Goal: Transaction & Acquisition: Purchase product/service

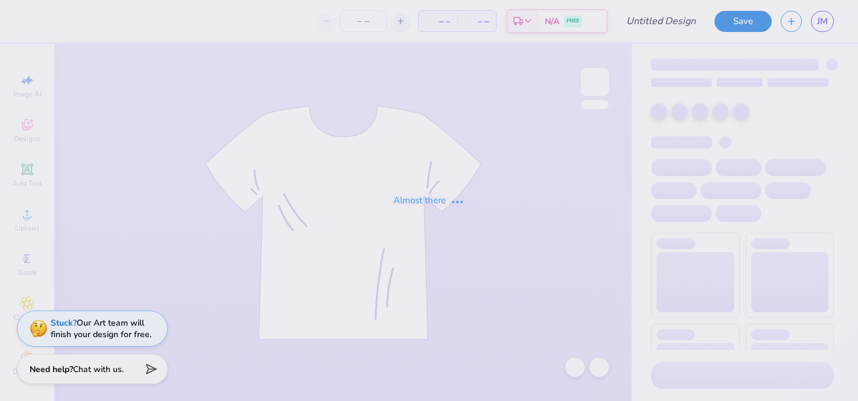
type input "stamps"
type input "250"
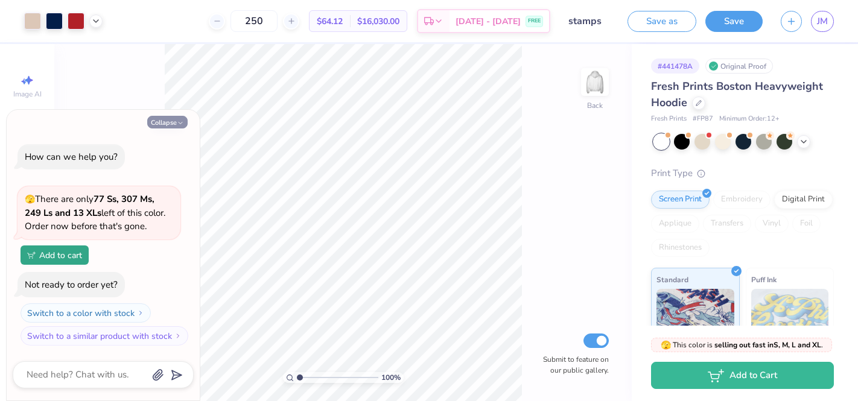
click at [179, 121] on icon "button" at bounding box center [180, 122] width 7 height 7
type textarea "x"
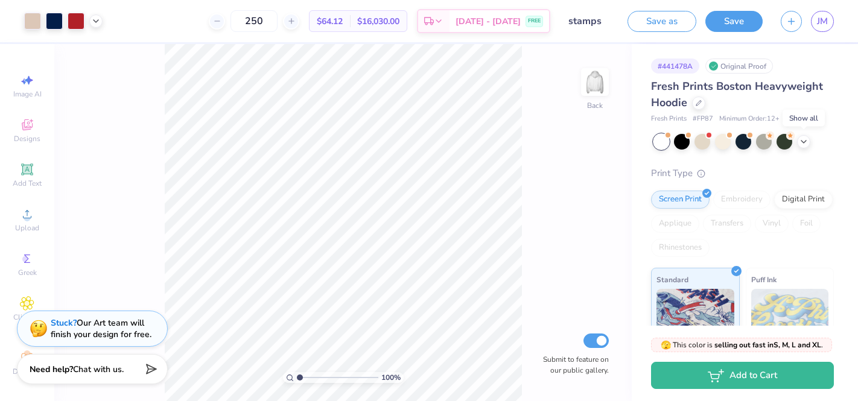
click at [802, 142] on icon at bounding box center [804, 142] width 10 height 10
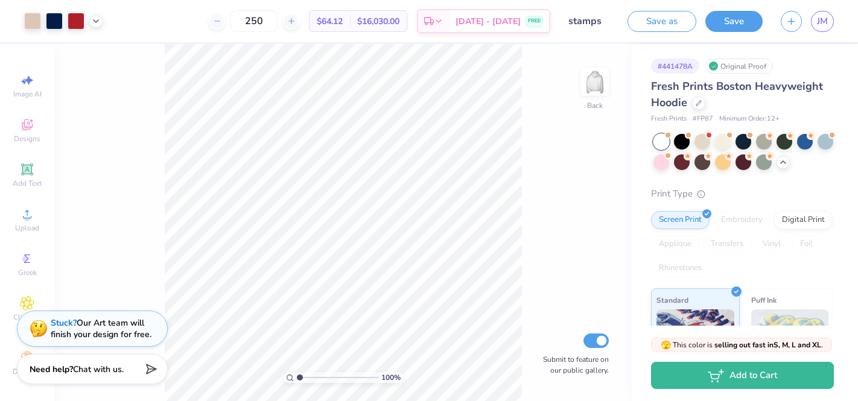
click at [741, 64] on div "Original Proof" at bounding box center [739, 66] width 68 height 15
click at [694, 101] on div at bounding box center [698, 101] width 13 height 13
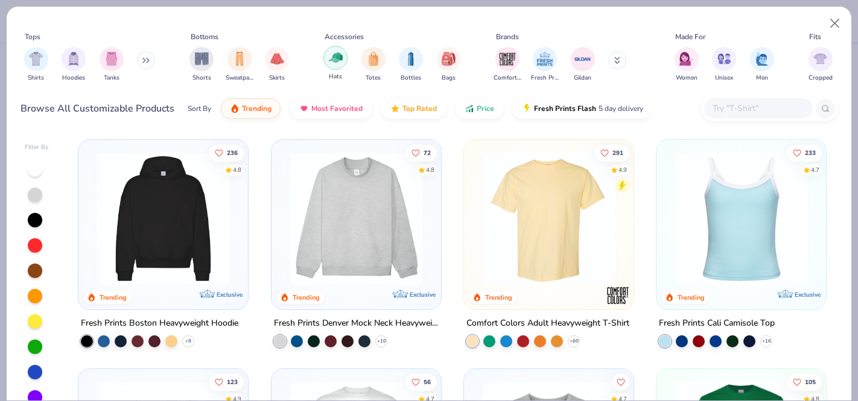
click at [328, 57] on div "filter for Hats" at bounding box center [335, 58] width 24 height 24
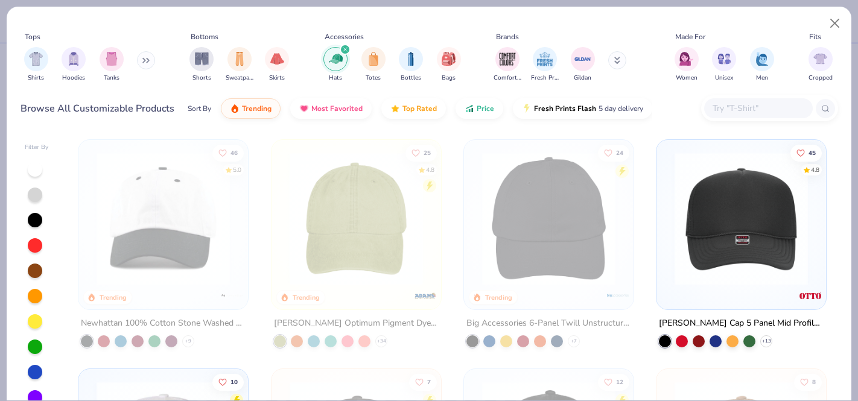
scroll to position [5, 0]
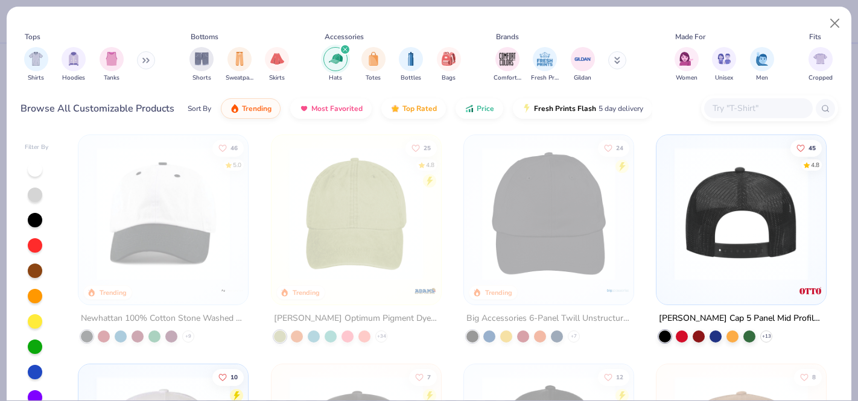
click at [741, 255] on img at bounding box center [740, 213] width 145 height 133
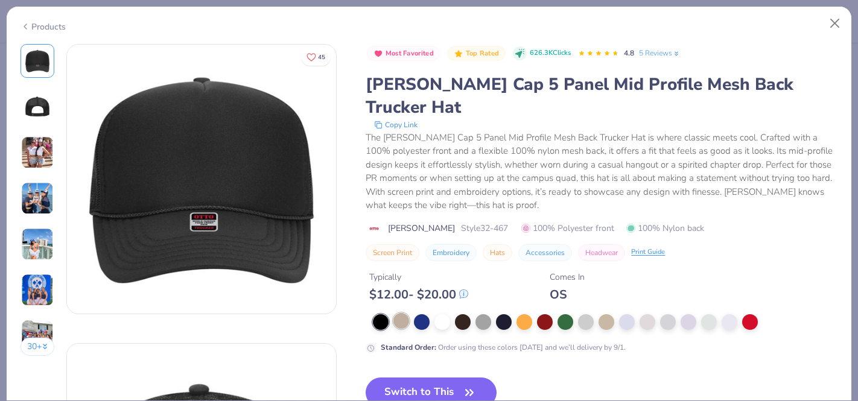
click at [404, 313] on div at bounding box center [401, 321] width 16 height 16
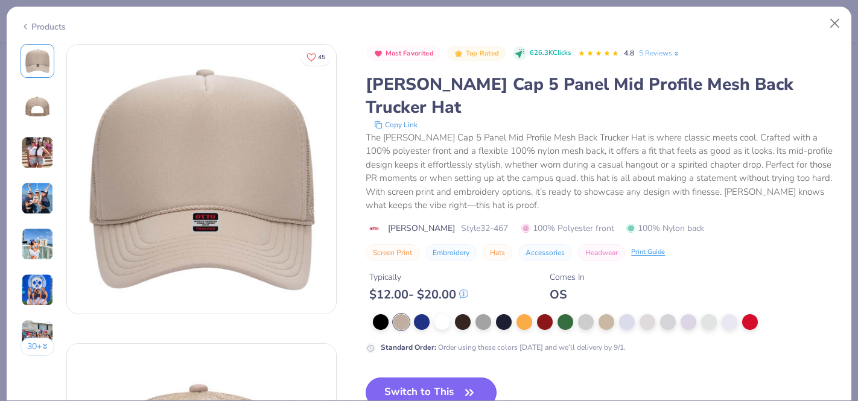
click at [405, 378] on button "Switch to This" at bounding box center [431, 393] width 131 height 30
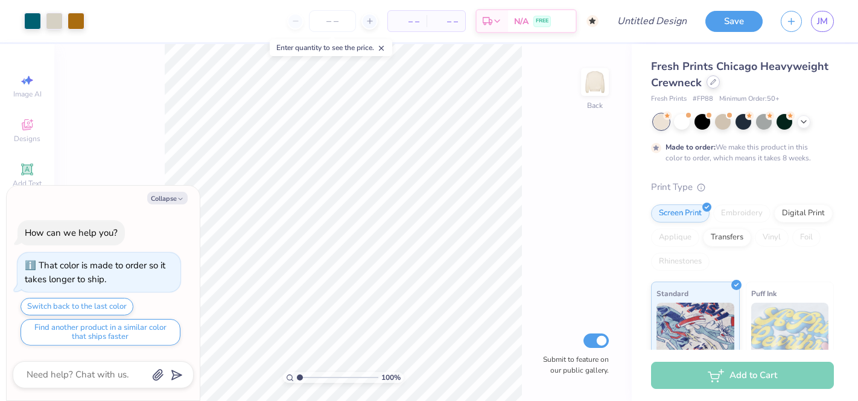
click at [710, 80] on icon at bounding box center [713, 82] width 6 height 6
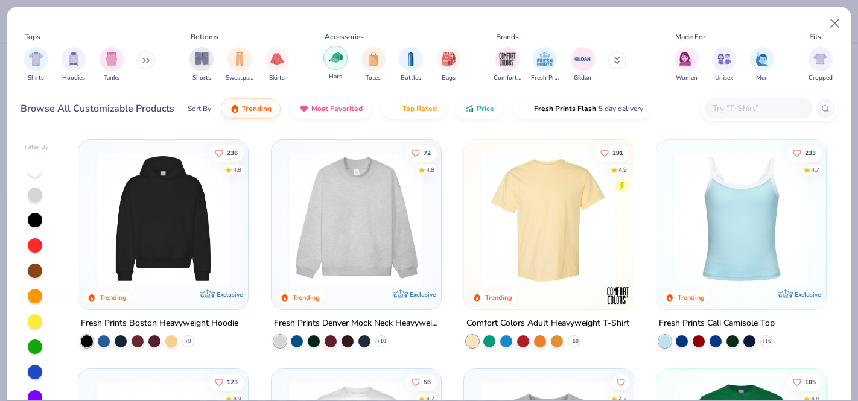
click at [344, 56] on div "filter for Hats" at bounding box center [335, 58] width 24 height 24
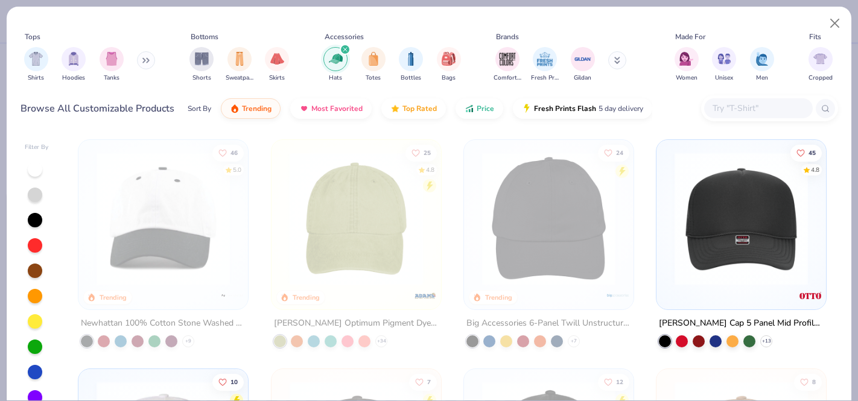
click at [725, 259] on img at bounding box center [740, 218] width 145 height 133
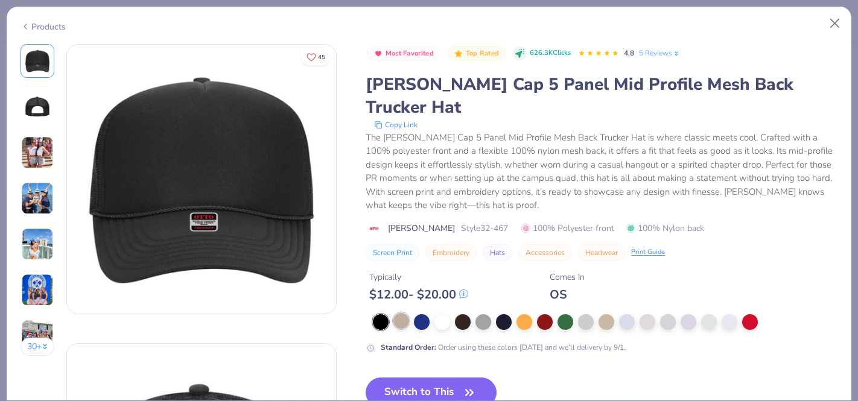
click at [398, 313] on div at bounding box center [401, 321] width 16 height 16
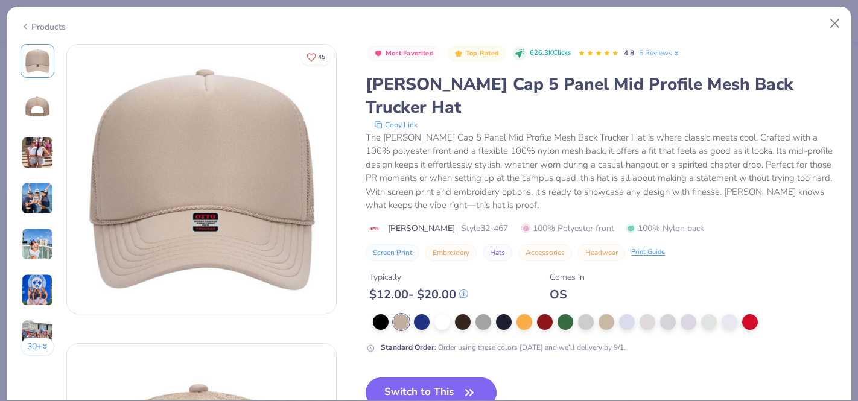
click at [409, 378] on button "Switch to This" at bounding box center [431, 393] width 131 height 30
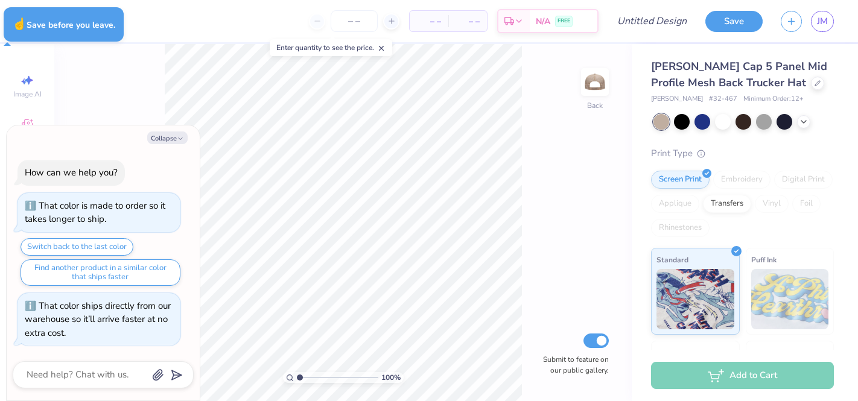
type textarea "x"
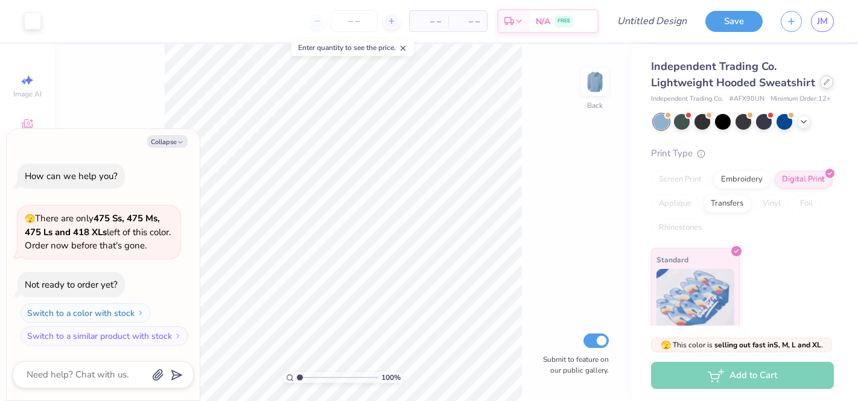
click at [823, 80] on icon at bounding box center [826, 82] width 6 height 6
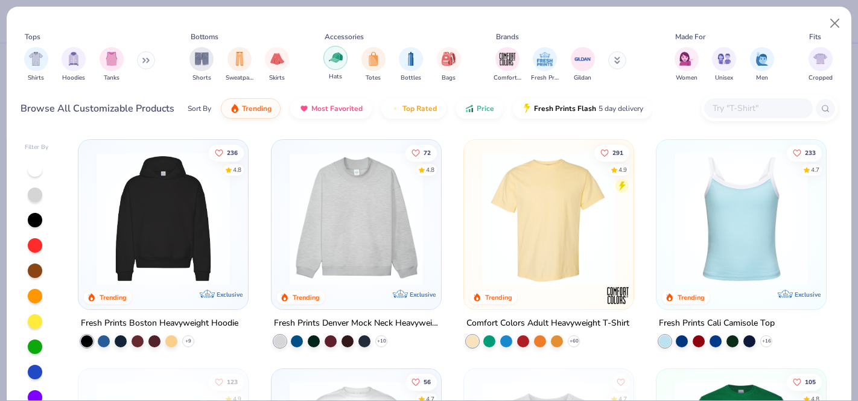
click at [334, 63] on img "filter for Hats" at bounding box center [336, 58] width 14 height 14
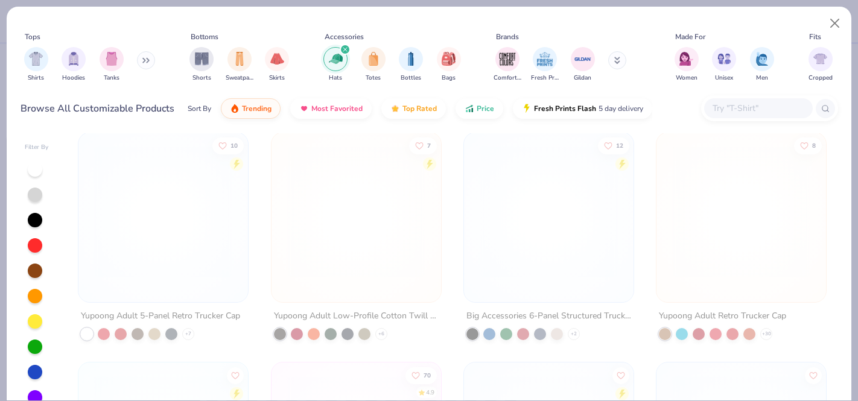
scroll to position [843, 0]
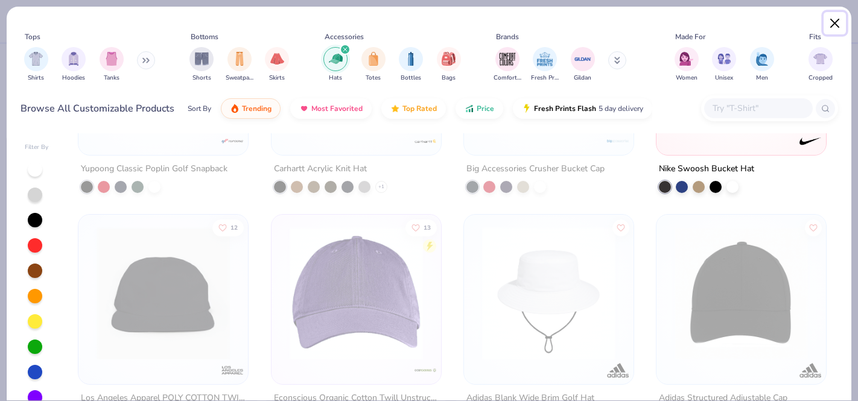
click at [840, 24] on button "Close" at bounding box center [834, 23] width 23 height 23
type textarea "x"
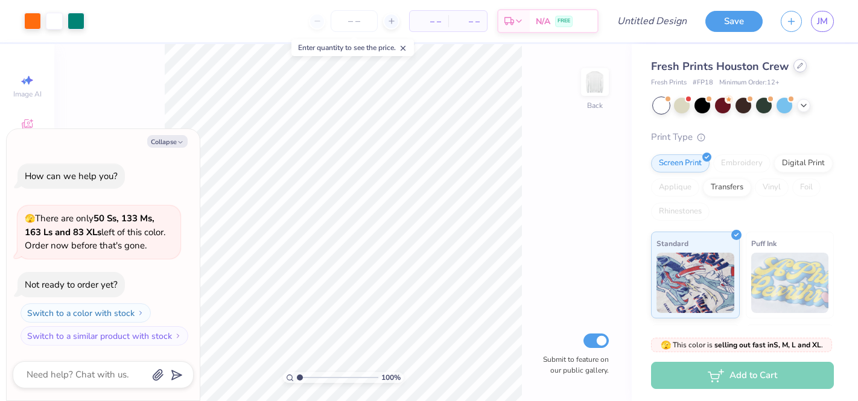
click at [799, 71] on div at bounding box center [799, 65] width 13 height 13
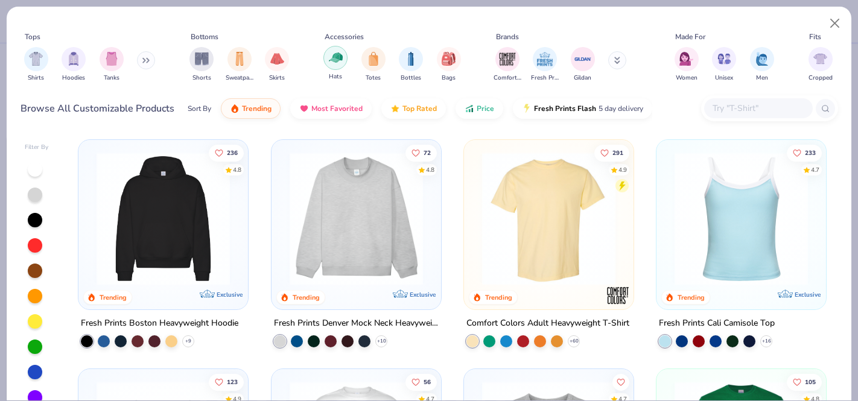
click at [345, 62] on div "filter for Hats" at bounding box center [335, 58] width 24 height 24
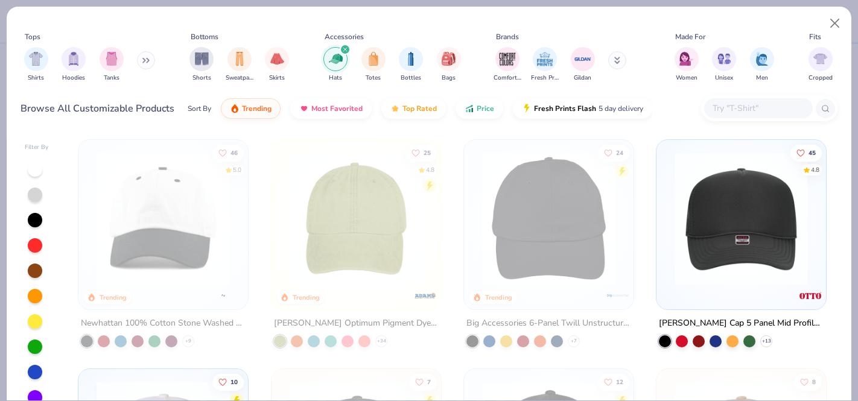
click at [720, 230] on img at bounding box center [740, 218] width 145 height 133
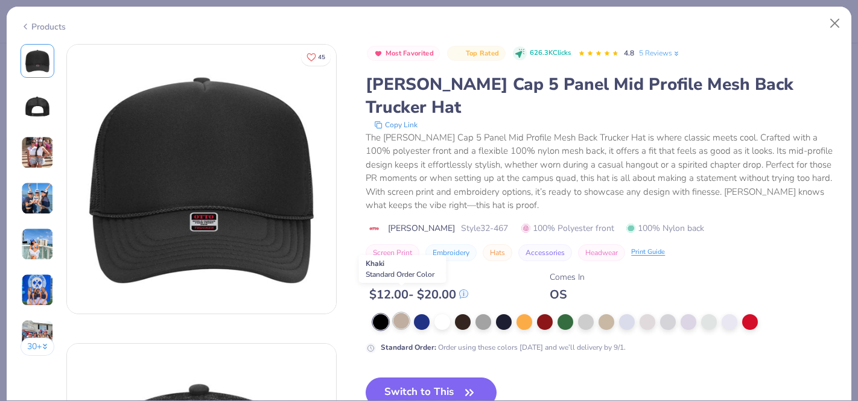
click at [400, 313] on div at bounding box center [401, 321] width 16 height 16
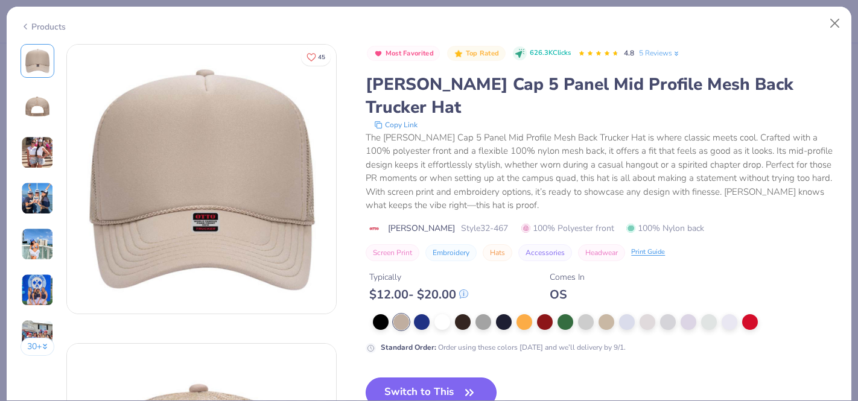
click at [457, 378] on button "Switch to This" at bounding box center [431, 393] width 131 height 30
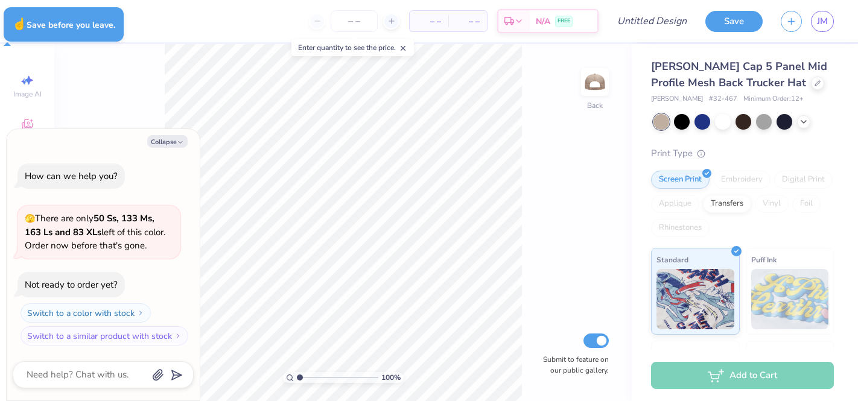
type textarea "x"
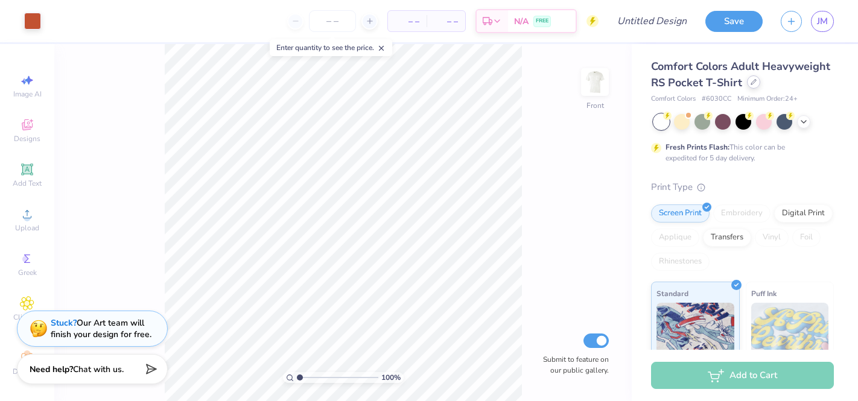
click at [747, 84] on div at bounding box center [753, 81] width 13 height 13
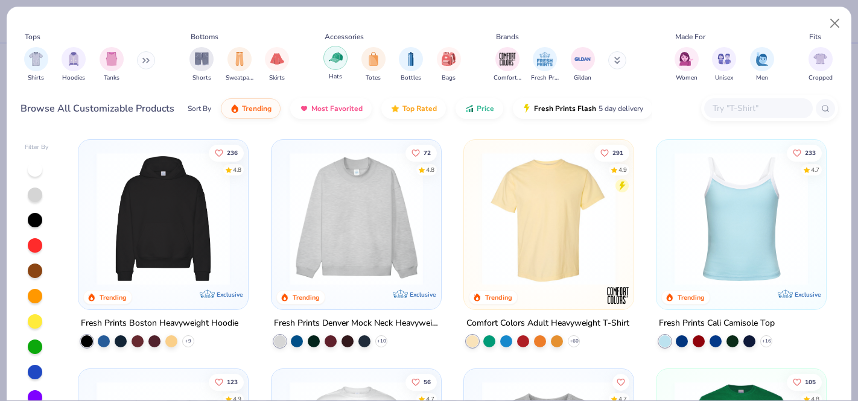
click at [335, 65] on div "filter for Hats" at bounding box center [335, 58] width 24 height 24
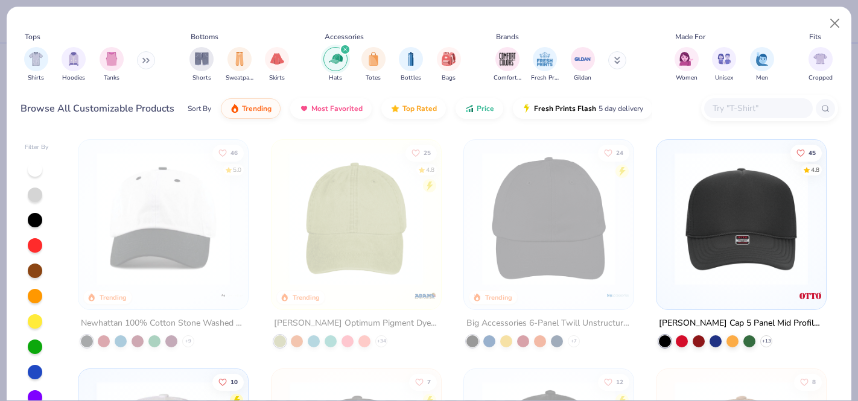
click at [734, 239] on img at bounding box center [740, 218] width 145 height 133
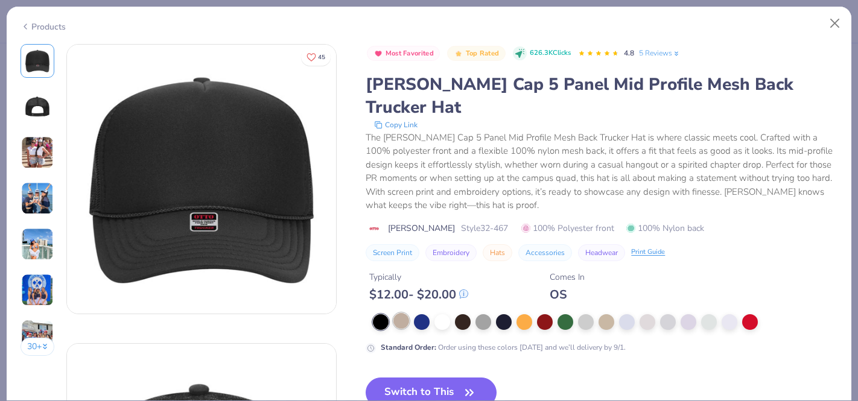
click at [401, 313] on div at bounding box center [401, 321] width 16 height 16
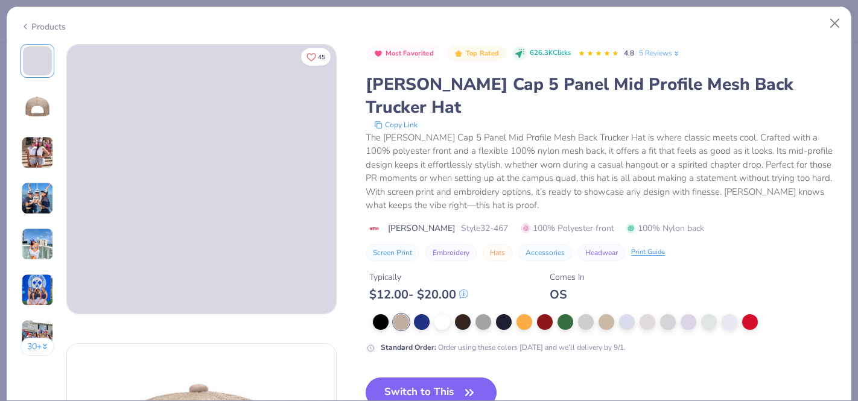
click at [408, 378] on button "Switch to This" at bounding box center [431, 393] width 131 height 30
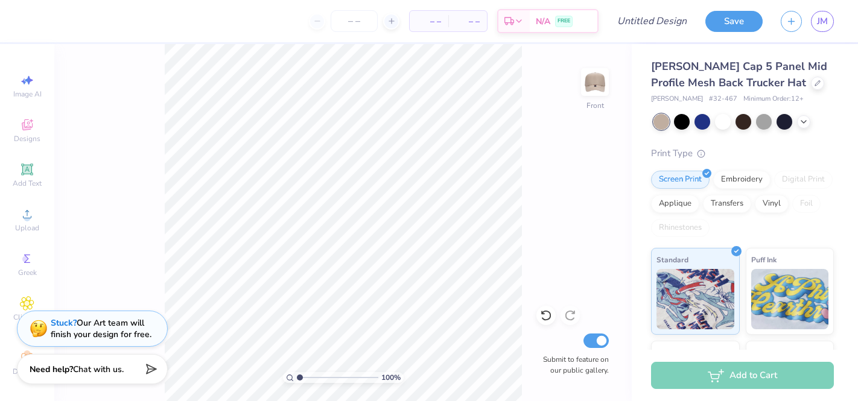
drag, startPoint x: 595, startPoint y: 80, endPoint x: 551, endPoint y: 120, distance: 58.9
click at [595, 80] on img at bounding box center [595, 82] width 24 height 24
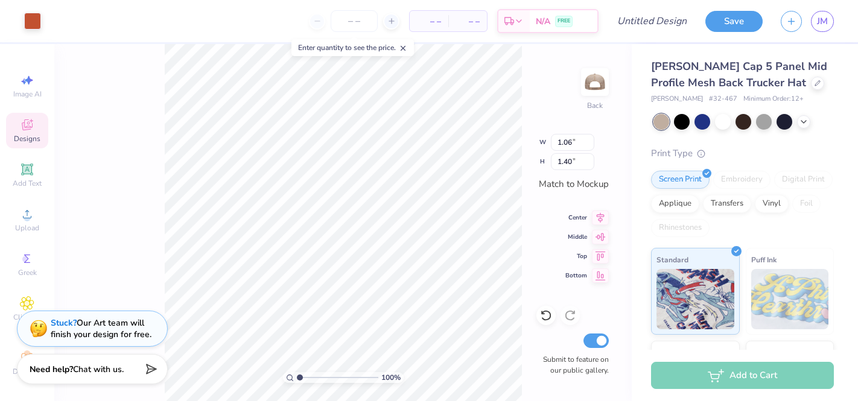
type input "1.67"
type input "2.21"
type input "1.76"
type input "2.33"
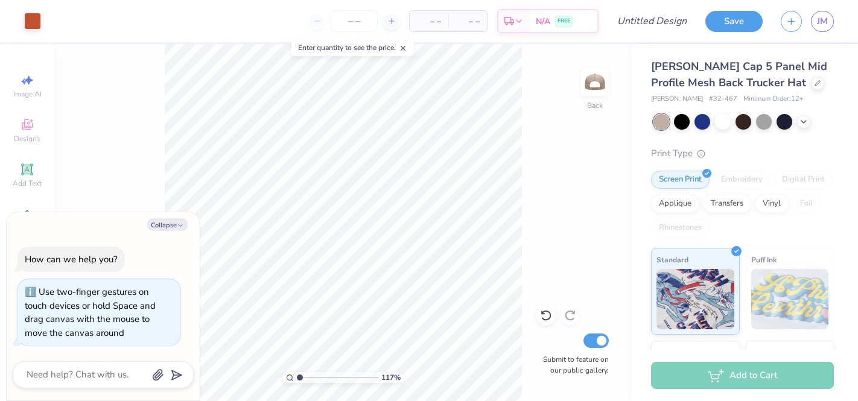
type input "1"
drag, startPoint x: 319, startPoint y: 378, endPoint x: 299, endPoint y: 377, distance: 20.5
click at [298, 376] on input "range" at bounding box center [337, 377] width 81 height 11
type textarea "x"
type input "1.29"
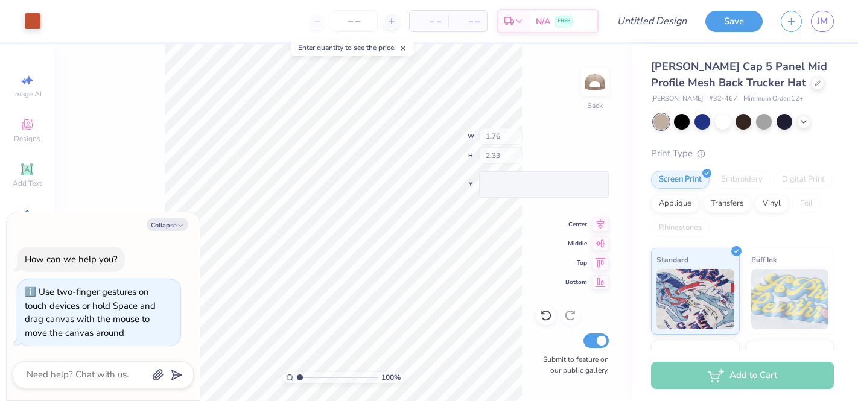
type input "1.29"
type textarea "x"
type input "1.20"
type input "1.44"
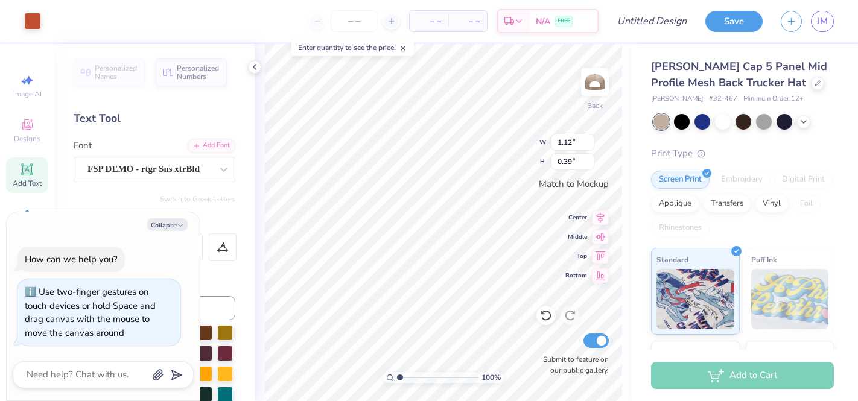
type textarea "x"
type input "1.56"
type input "0.54"
type textarea "x"
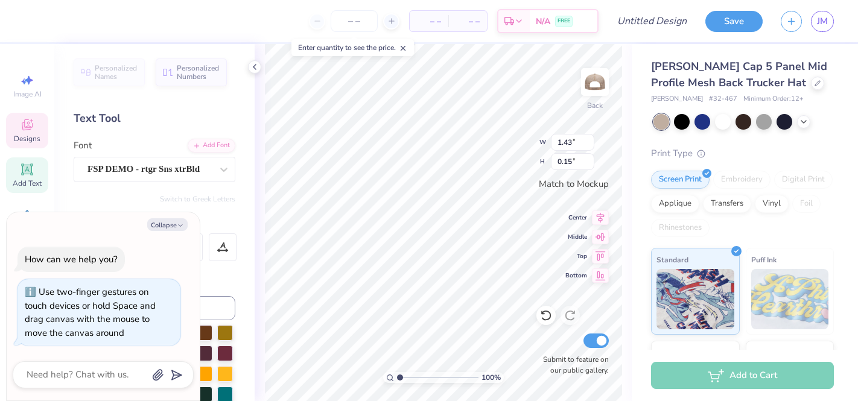
type input "1.56"
type input "0.17"
type textarea "x"
type input "1.52"
type input "0.50"
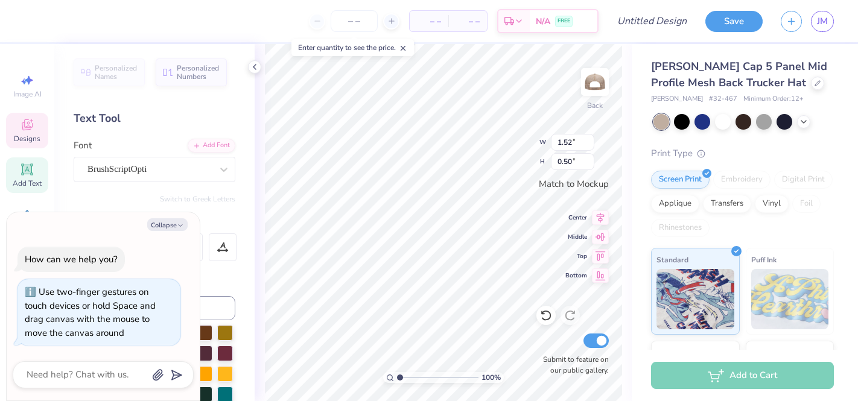
type textarea "x"
type textarea "A"
type textarea "x"
type textarea "Ap"
type textarea "x"
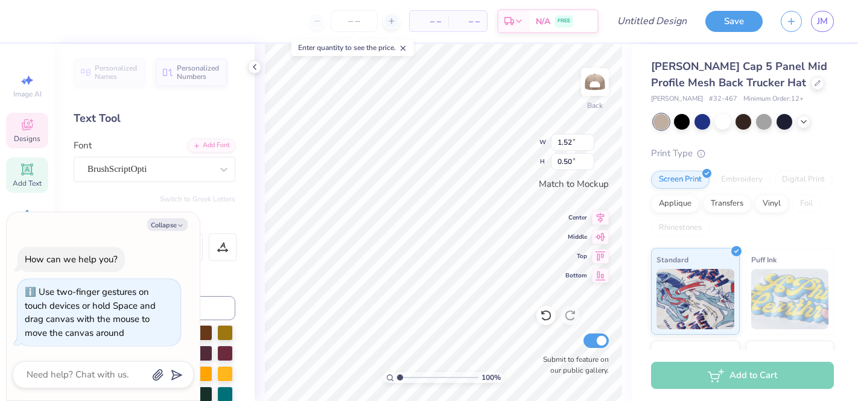
type textarea "App"
type textarea "x"
type textarea "Appha"
type textarea "x"
type textarea "Appha"
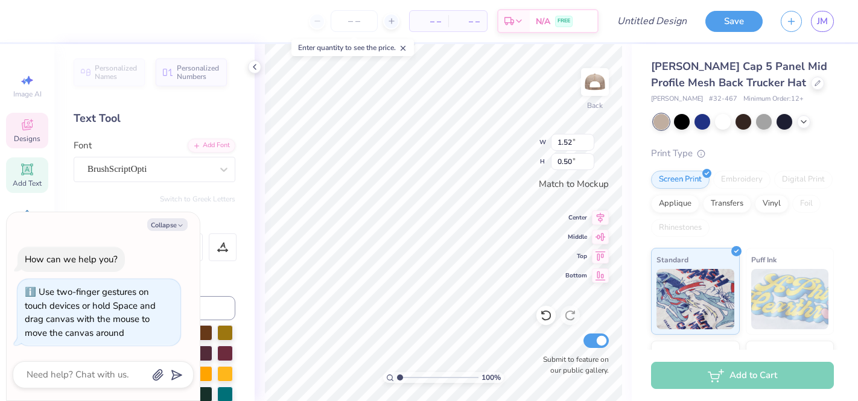
scroll to position [0, 1]
type textarea "x"
type textarea "Appha"
type textarea "x"
type textarea "Apph"
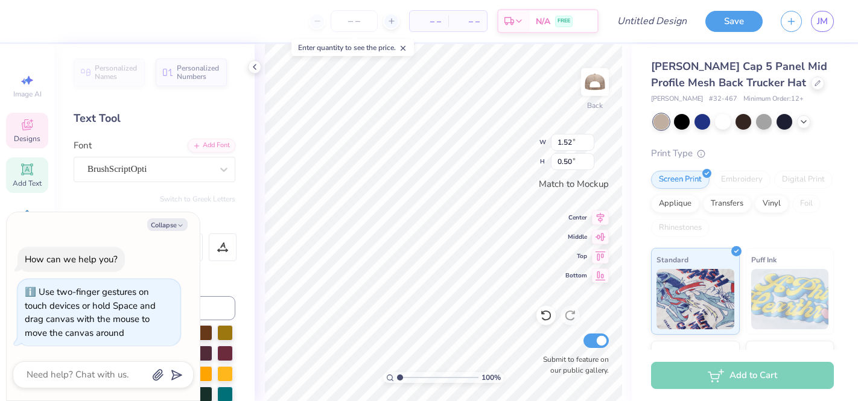
type textarea "x"
type textarea "App"
type textarea "x"
type textarea "Ap"
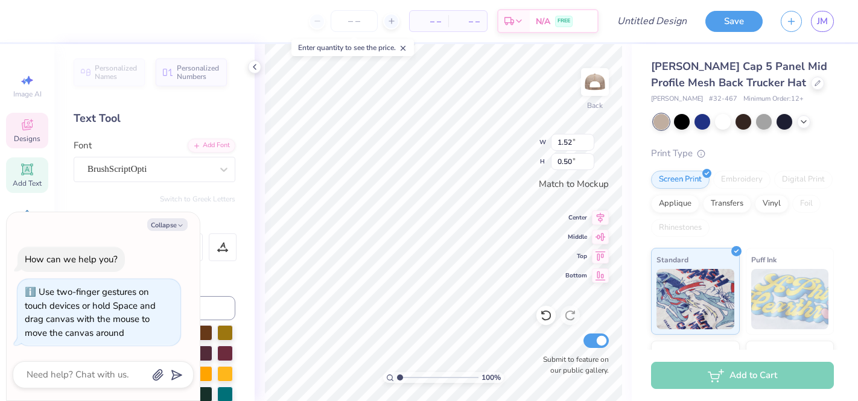
type textarea "x"
type textarea "A"
type textarea "x"
type textarea "Al"
type textarea "x"
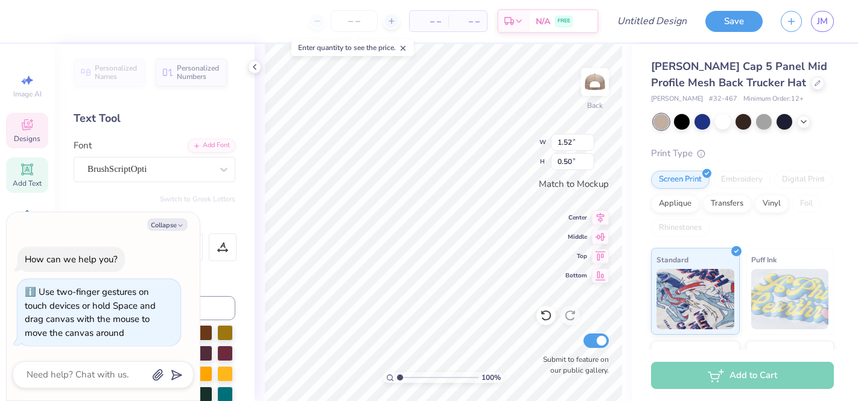
type textarea "Alp"
type textarea "x"
type textarea "Alph"
type textarea "x"
type textarea "Alpha"
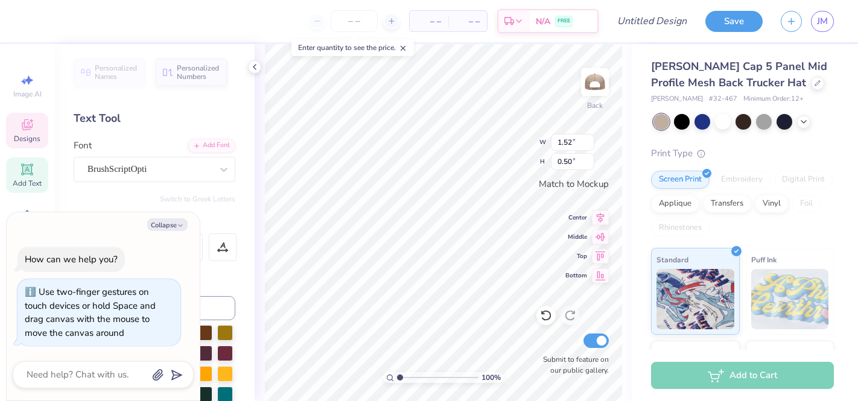
type textarea "x"
type textarea "Alpha"
type textarea "x"
type textarea "Alpha P"
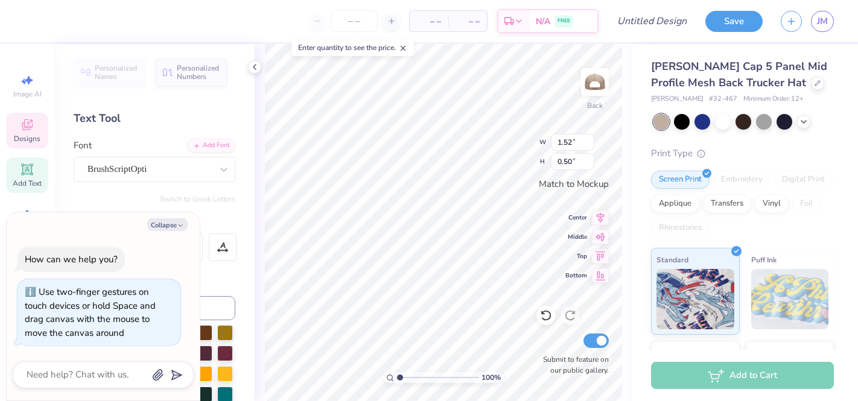
type textarea "x"
type textarea "Alpha Ph"
type textarea "x"
type textarea "Alpha Pho"
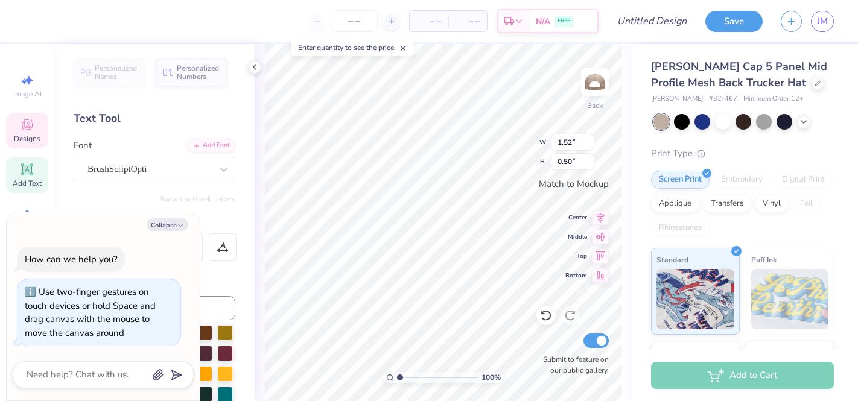
type textarea "x"
type textarea "Alpha Ph"
type textarea "x"
type textarea "Alpha Phi"
type textarea "x"
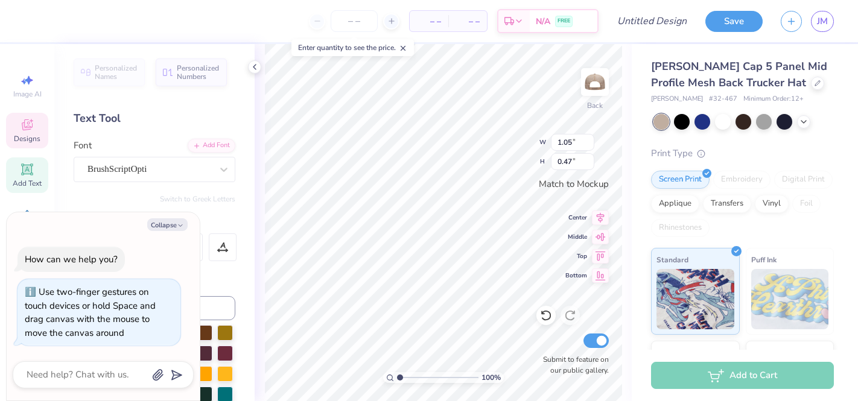
type input "1.68"
type input "0.75"
type textarea "x"
type input "1.64"
type input "1.96"
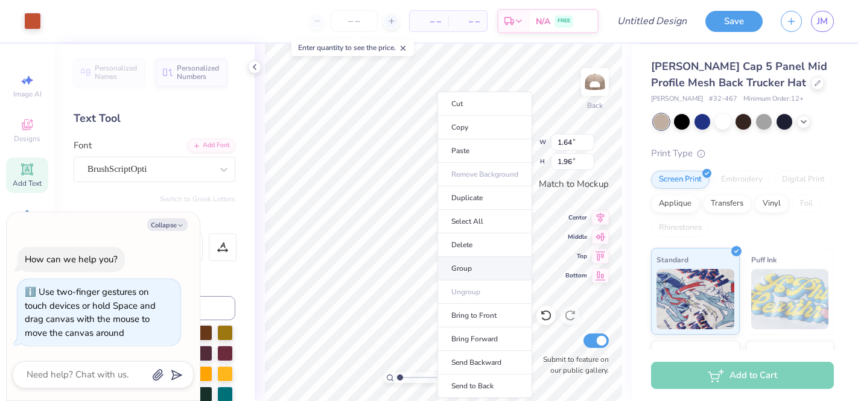
click at [460, 268] on li "Group" at bounding box center [484, 269] width 95 height 24
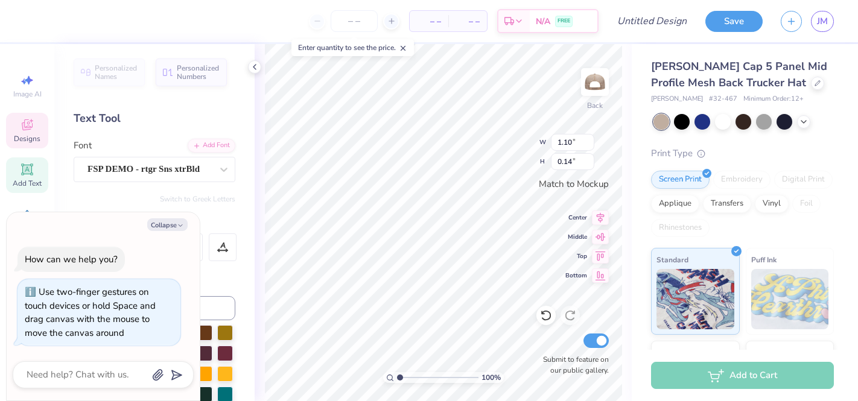
scroll to position [0, 1]
type textarea "x"
type textarea "U"
type textarea "x"
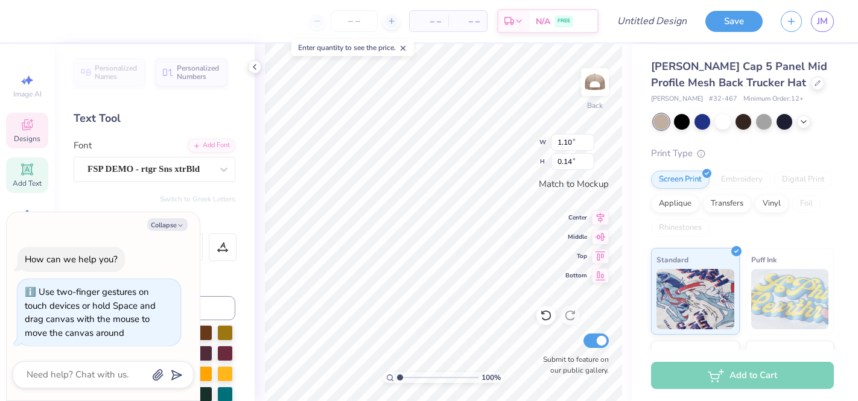
type textarea "UT"
type textarea "x"
type textarea "UTA"
type textarea "x"
type textarea "UTAH"
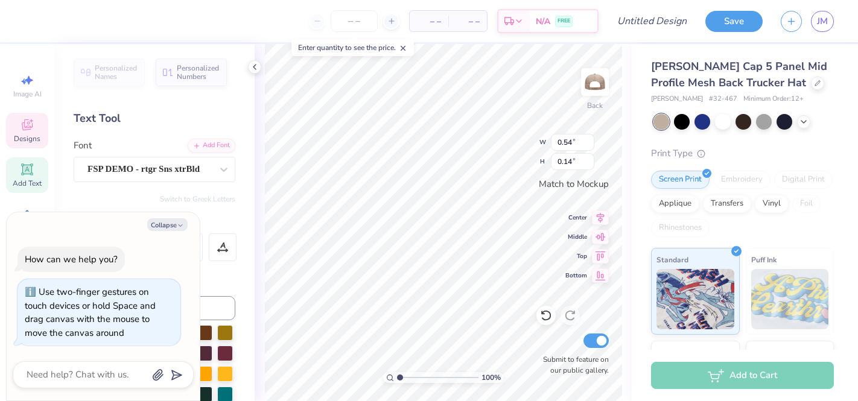
type textarea "x"
type input "0.85"
type input "0.22"
type textarea "x"
type input "0.54"
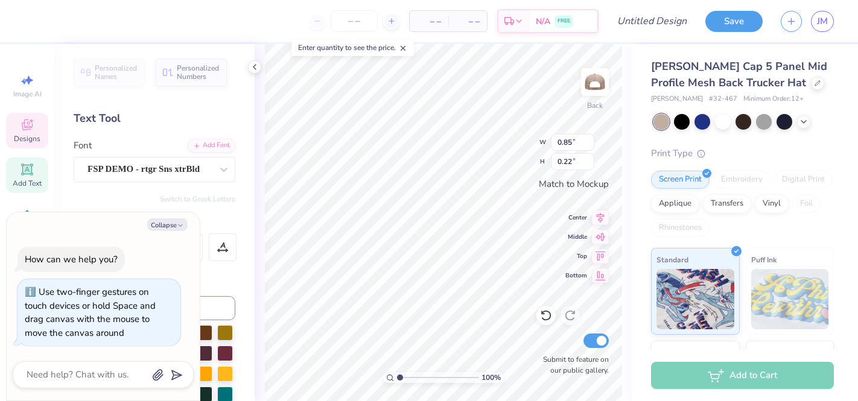
type input "0.14"
type textarea "x"
type textarea "D"
type textarea "x"
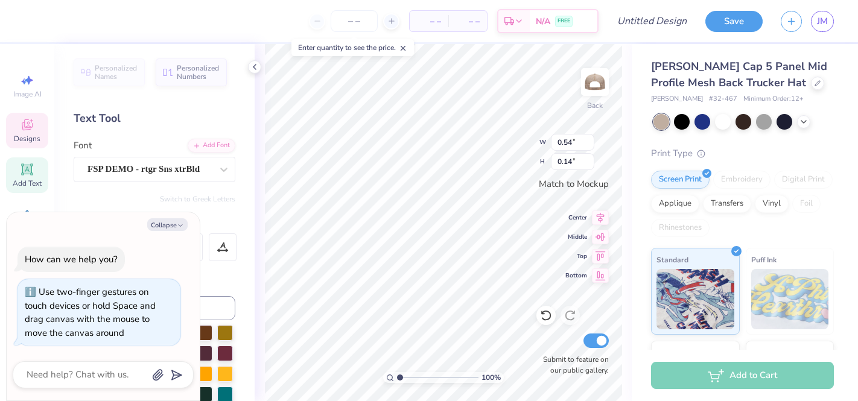
type textarea "Da"
type textarea "x"
type textarea "Dat"
type textarea "x"
type textarea "Date"
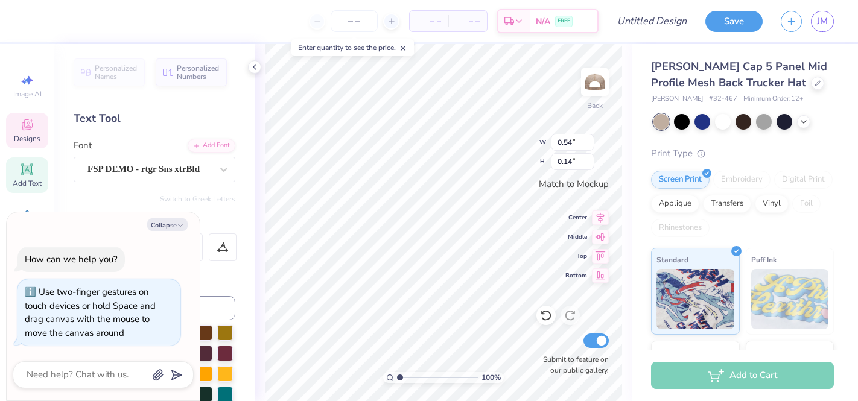
type textarea "x"
type textarea "Dat"
type textarea "x"
type textarea "Da"
type textarea "x"
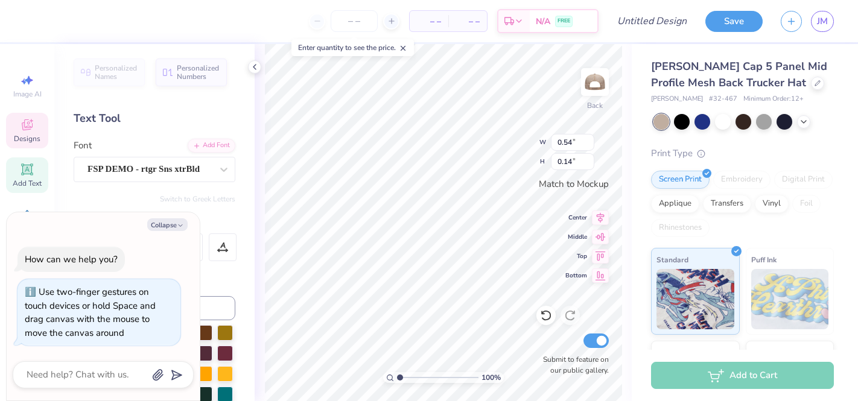
type textarea "D"
type textarea "x"
type textarea "DA"
type textarea "x"
type textarea "DAT"
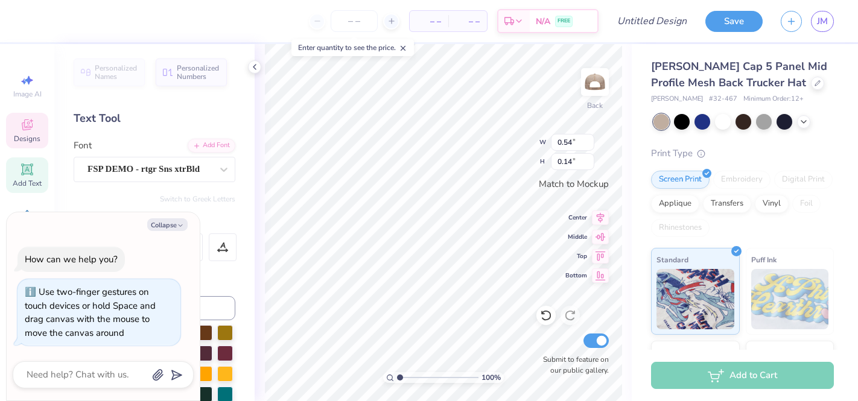
type textarea "x"
type textarea "DATE"
type textarea "x"
type textarea "DATE"
type textarea "x"
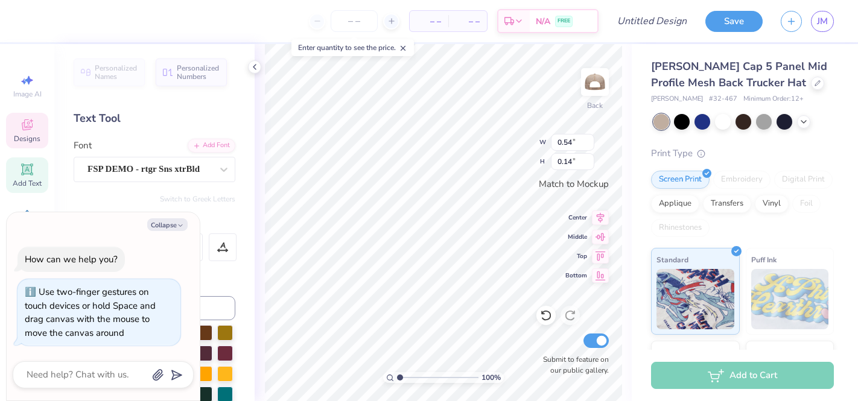
type textarea "DATE N"
type textarea "x"
type textarea "DATE NIG"
type textarea "x"
type textarea "DATE NIGH"
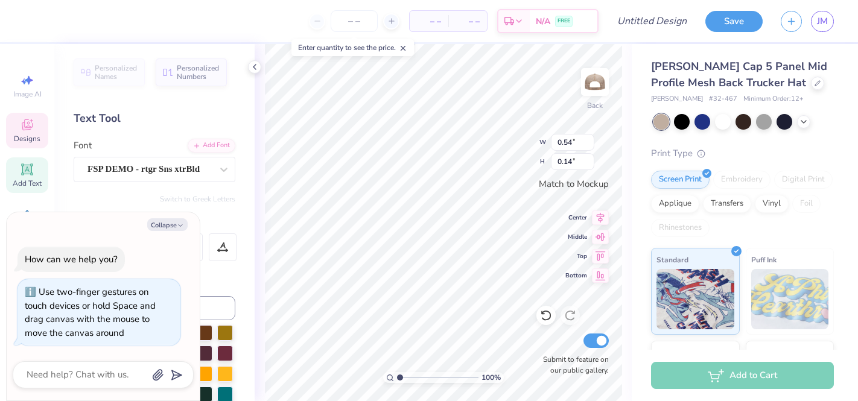
type textarea "x"
type textarea "DATE NIGHT"
type textarea "x"
type input "0.54"
type textarea "x"
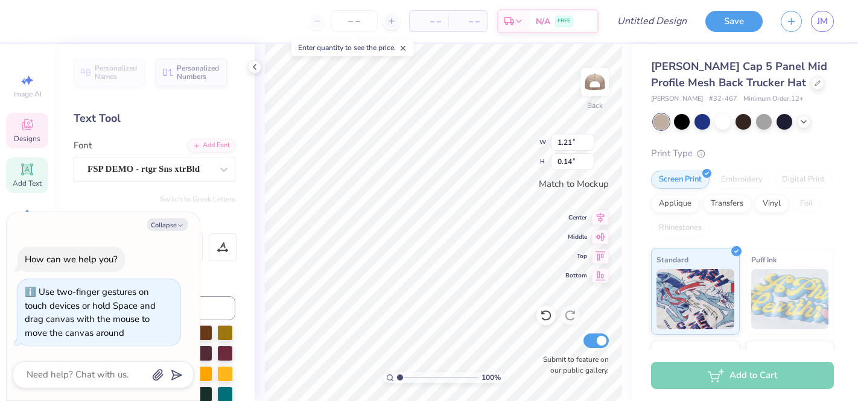
type textarea "F"
type textarea "x"
type textarea "FA"
type textarea "x"
type textarea "FAL"
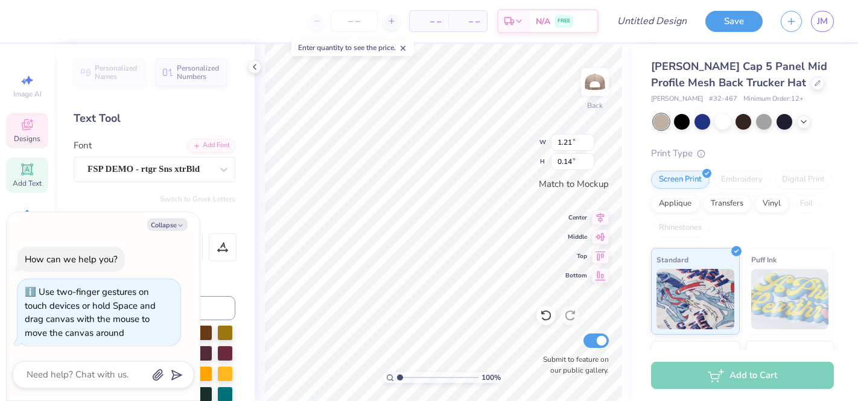
type textarea "x"
type textarea "FALL"
type textarea "x"
type textarea "FALL 2"
type textarea "x"
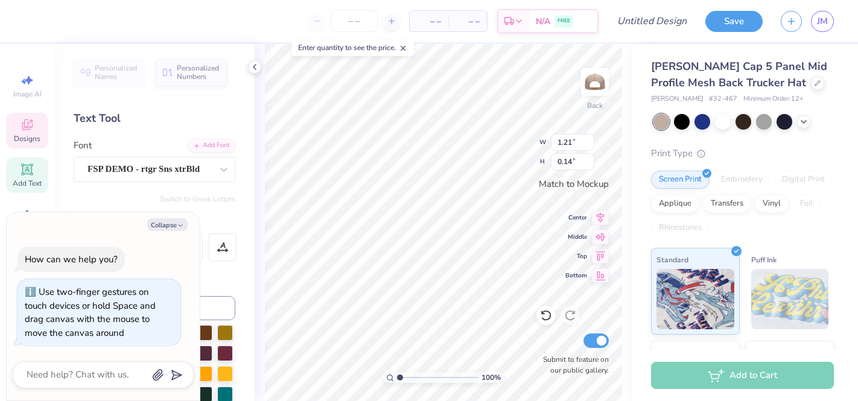
type textarea "FALL 20"
type textarea "x"
type textarea "FALL 202"
type textarea "x"
type textarea "FALL 2025"
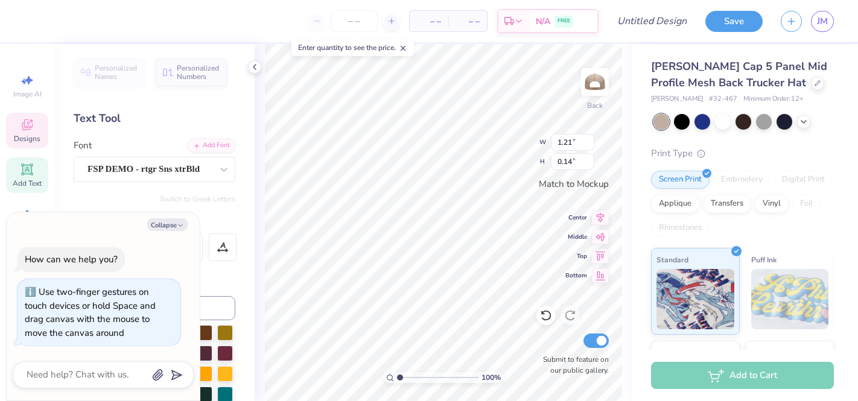
scroll to position [0, 1]
type textarea "x"
type textarea "SUTAH"
type textarea "x"
type textarea "SLUTAH"
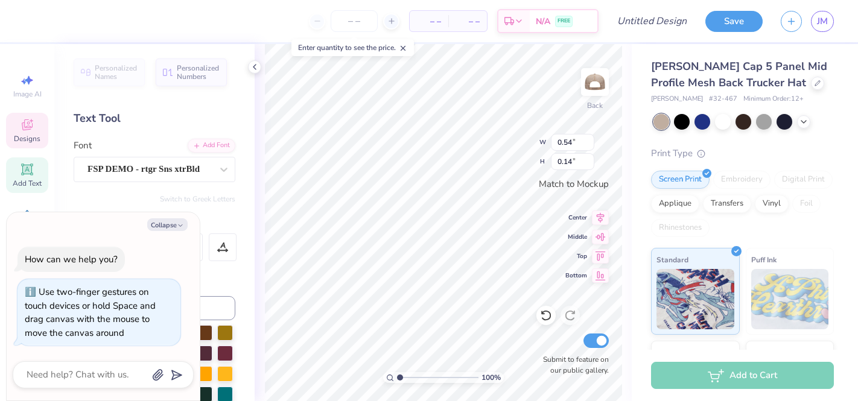
type textarea "x"
type textarea "SLC<UTAH"
type textarea "x"
type textarea "SLC< UTAH"
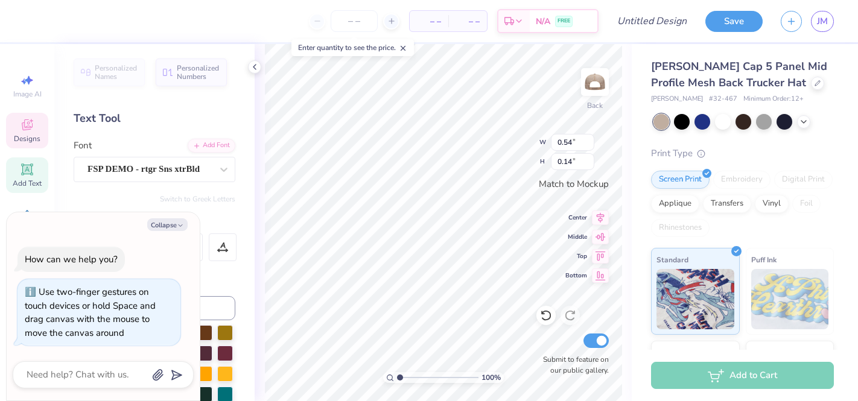
type textarea "x"
type textarea "SLC<UTAH"
type textarea "x"
type textarea "SLCUTAH"
type textarea "x"
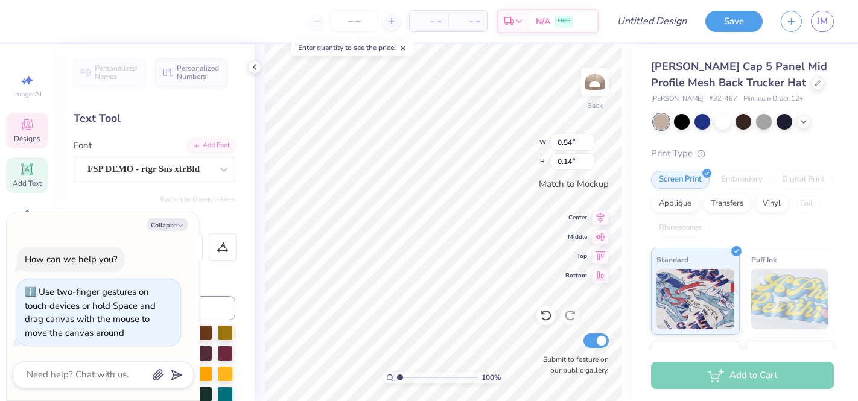
type textarea "SLC,UTAH"
type textarea "x"
type textarea "SLC, UTAH"
click at [539, 350] on div "Submit to feature on our public gallery." at bounding box center [572, 353] width 72 height 45
type textarea "x"
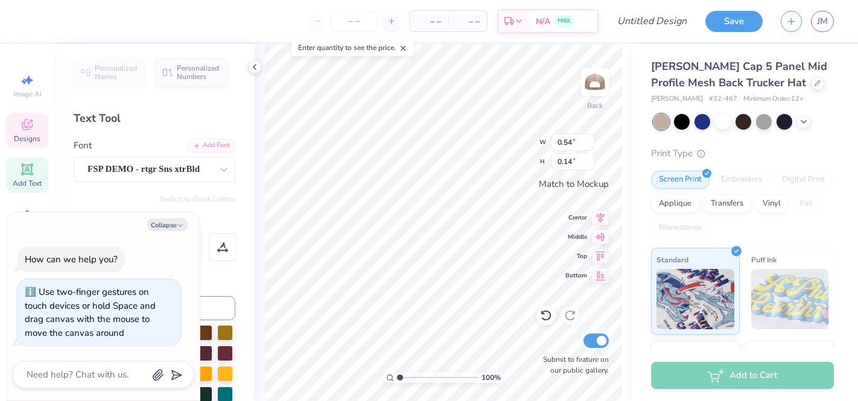
type input "1.06"
type input "0.17"
type textarea "x"
type input "2.14"
type input "0.96"
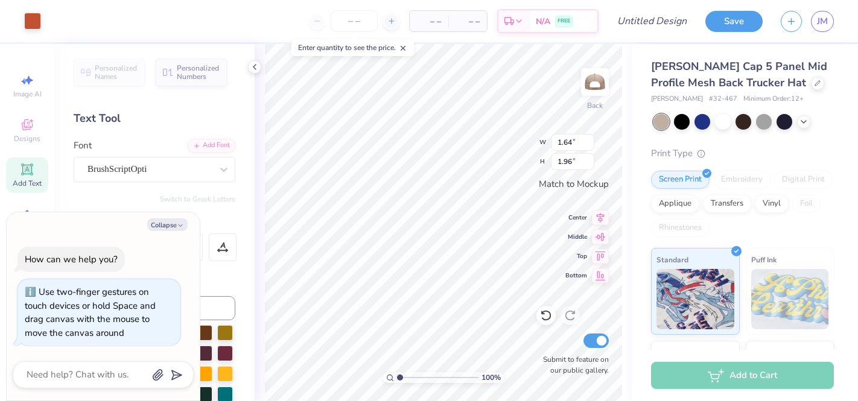
type textarea "x"
type input "2.04"
type input "2.43"
type textarea "x"
type input "2.14"
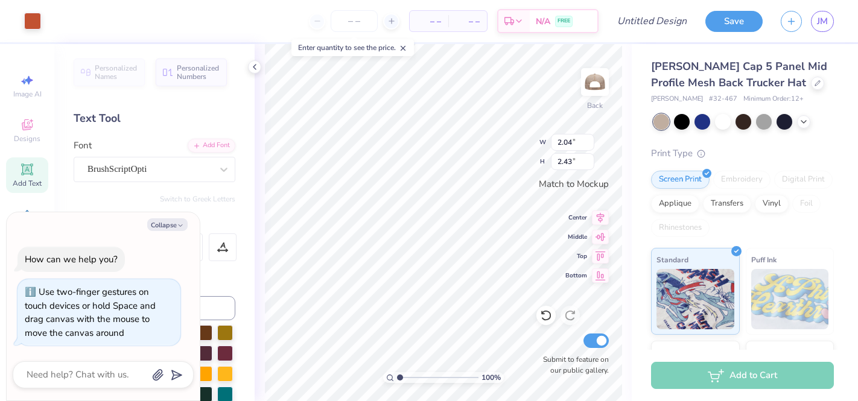
type input "0.96"
type textarea "x"
type input "3.15"
type input "1.41"
type textarea "x"
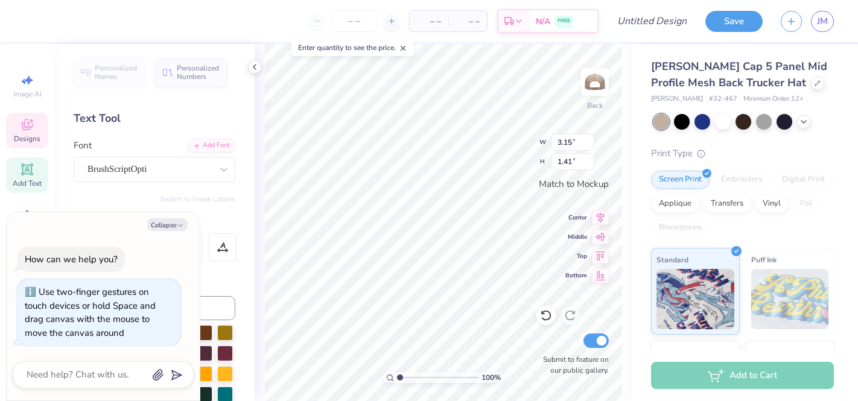
type input "3.34"
type input "1.50"
type textarea "x"
type input "2.04"
type input "2.43"
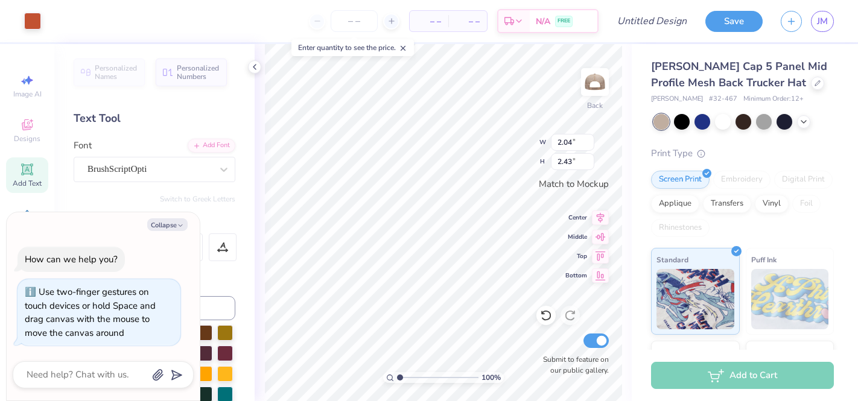
type textarea "x"
type input "3.34"
type input "1.50"
click at [177, 228] on icon "button" at bounding box center [180, 225] width 7 height 7
type textarea "x"
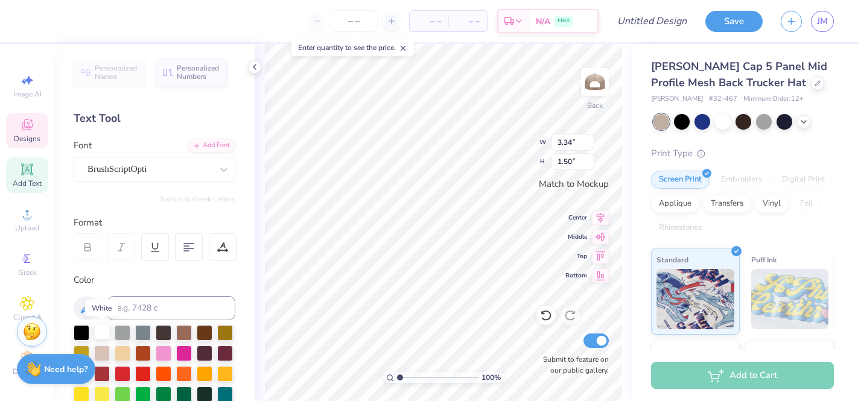
click at [101, 325] on div at bounding box center [102, 332] width 16 height 16
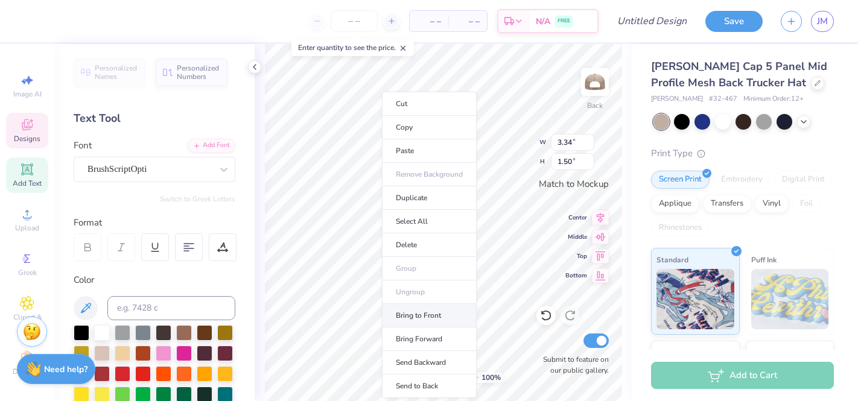
click at [422, 320] on li "Bring to Front" at bounding box center [429, 316] width 95 height 24
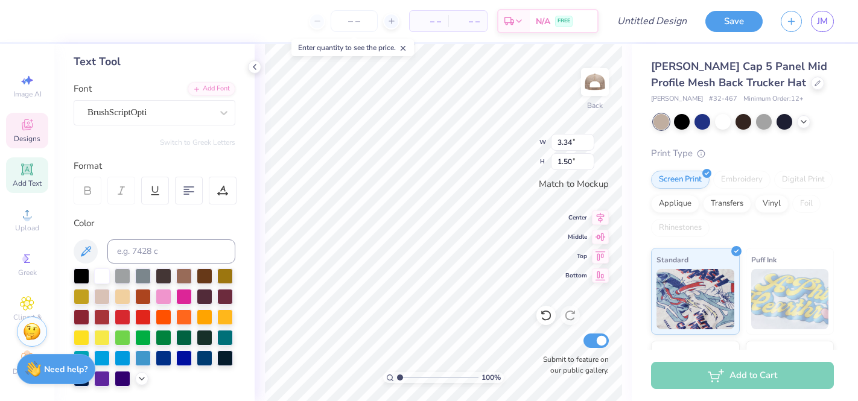
scroll to position [70, 0]
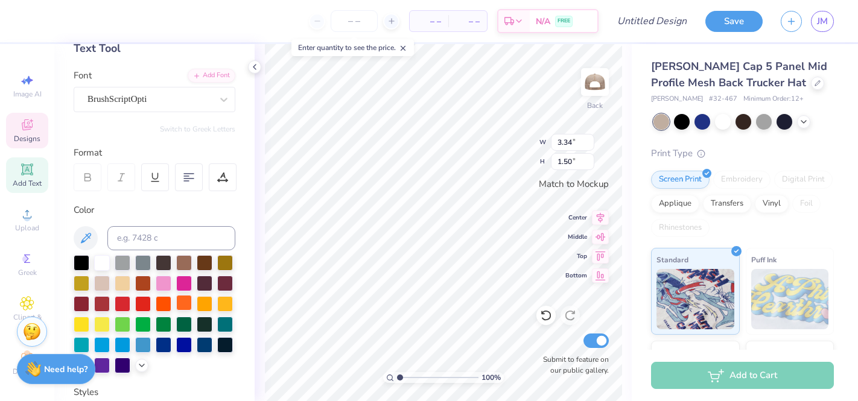
click at [188, 299] on div at bounding box center [184, 303] width 16 height 16
click at [121, 279] on div at bounding box center [123, 282] width 16 height 16
click at [255, 351] on div "100 % Back W 3.34 3.34 " H 1.50 1.50 " Match to Mockup Center Middle Top Bottom…" at bounding box center [443, 222] width 377 height 357
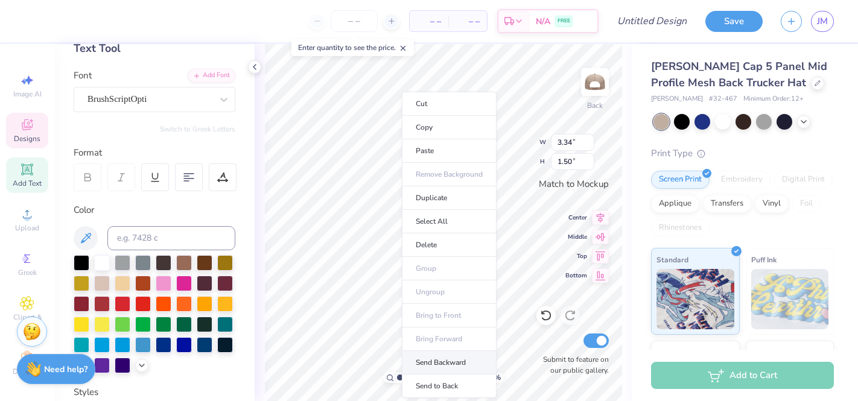
click at [437, 364] on li "Send Backward" at bounding box center [449, 363] width 95 height 24
click at [431, 385] on li "Send to Back" at bounding box center [442, 387] width 95 height 24
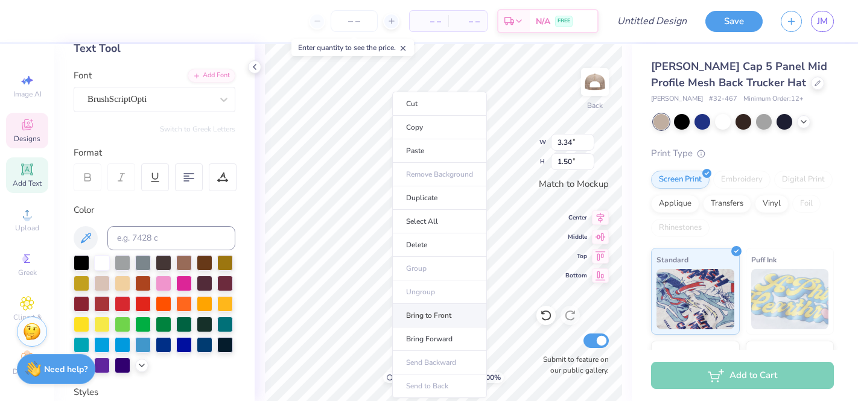
click at [408, 308] on li "Bring to Front" at bounding box center [439, 316] width 95 height 24
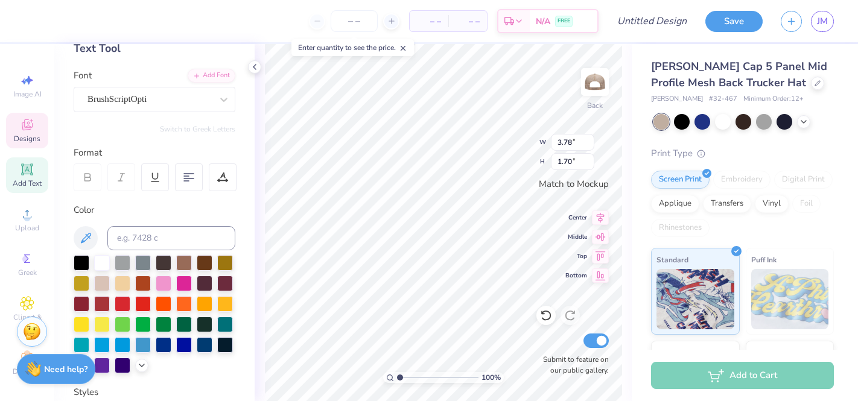
type input "3.78"
type input "1.70"
click at [80, 236] on icon at bounding box center [85, 238] width 14 height 14
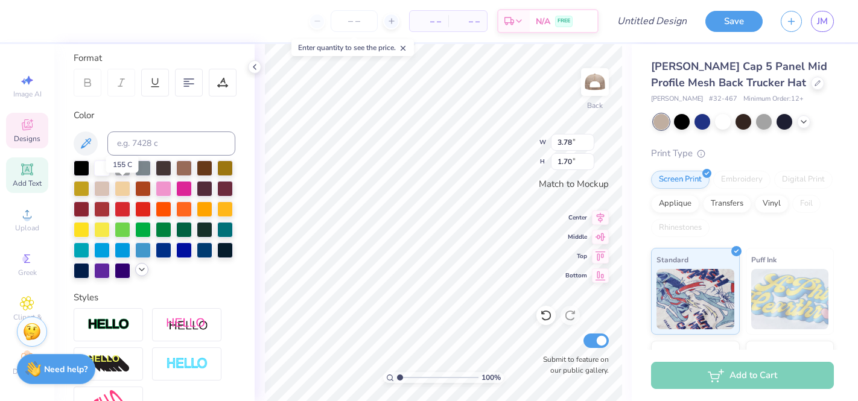
scroll to position [164, 0]
click at [137, 273] on icon at bounding box center [142, 270] width 10 height 10
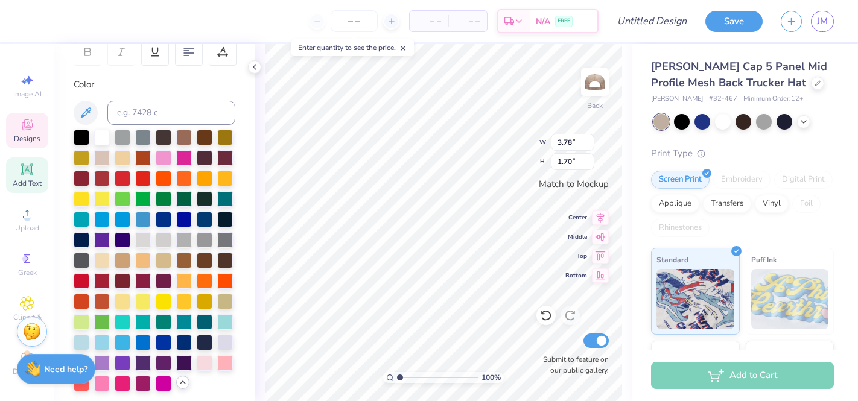
scroll to position [195, 0]
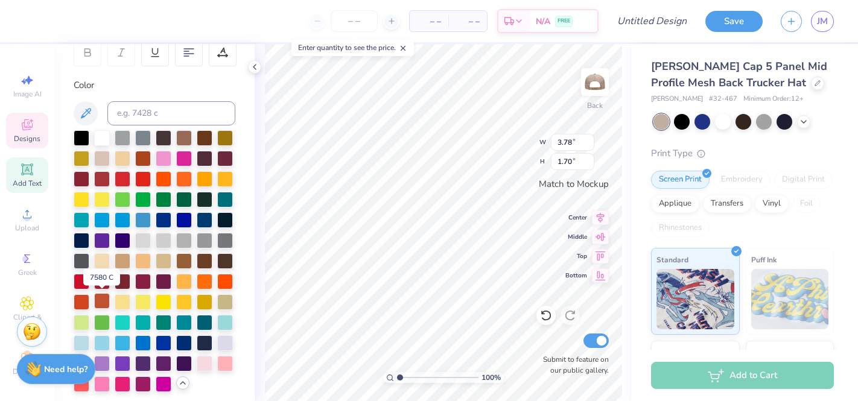
click at [96, 299] on div at bounding box center [102, 301] width 16 height 16
click at [80, 300] on div at bounding box center [82, 301] width 16 height 16
click at [221, 276] on div at bounding box center [225, 281] width 16 height 16
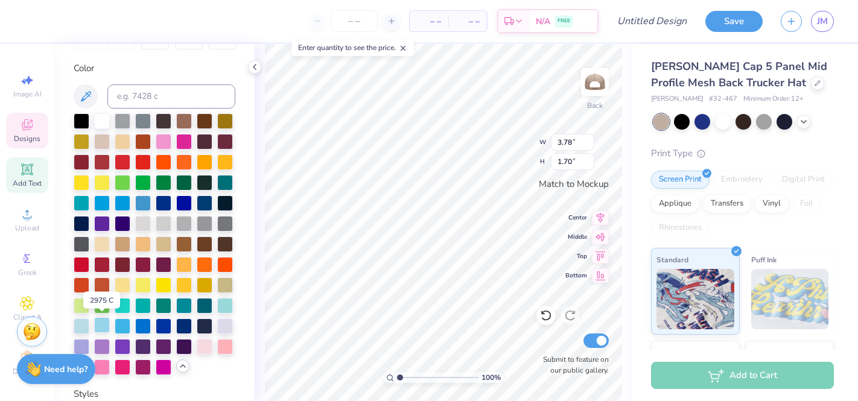
scroll to position [213, 0]
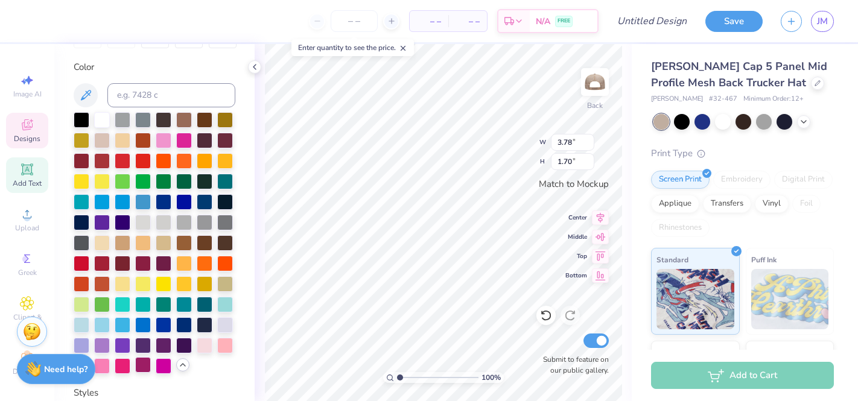
click at [139, 367] on div at bounding box center [143, 365] width 16 height 16
click at [112, 264] on div at bounding box center [155, 243] width 162 height 262
click at [102, 265] on div at bounding box center [102, 263] width 16 height 16
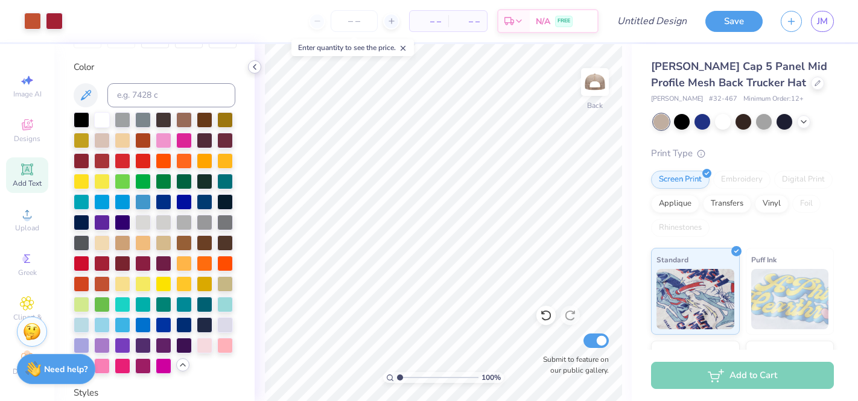
click at [254, 68] on polyline at bounding box center [254, 67] width 2 height 5
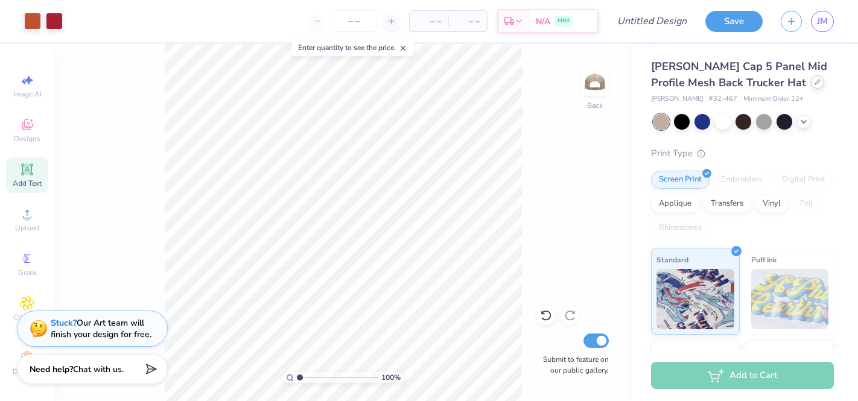
click at [811, 86] on div at bounding box center [817, 81] width 13 height 13
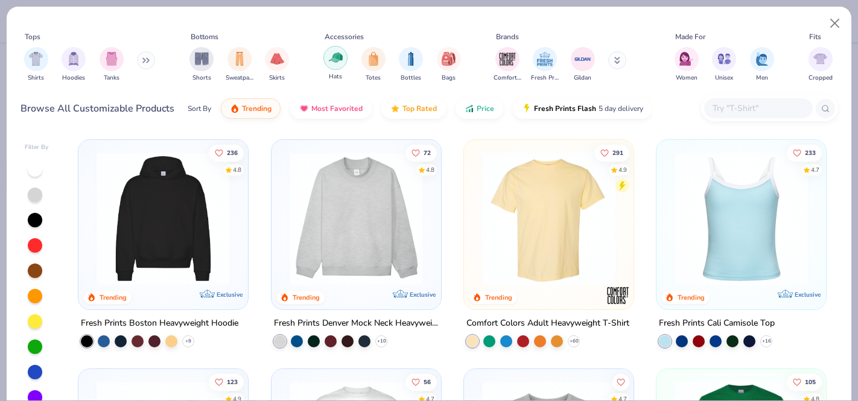
click at [336, 66] on div "filter for Hats" at bounding box center [335, 58] width 24 height 24
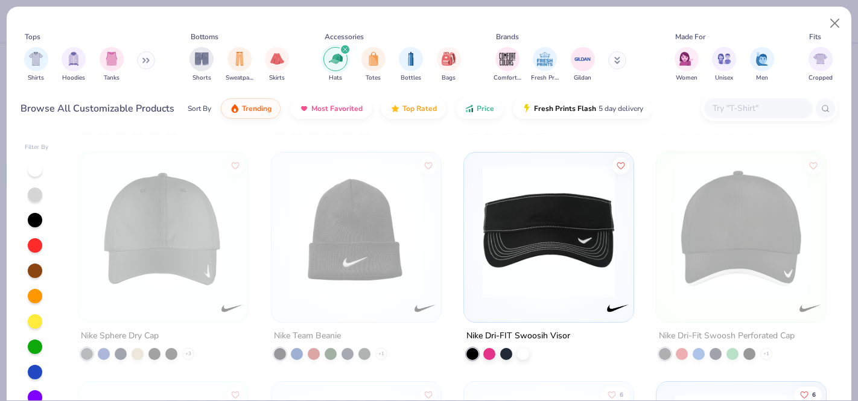
scroll to position [3403, 0]
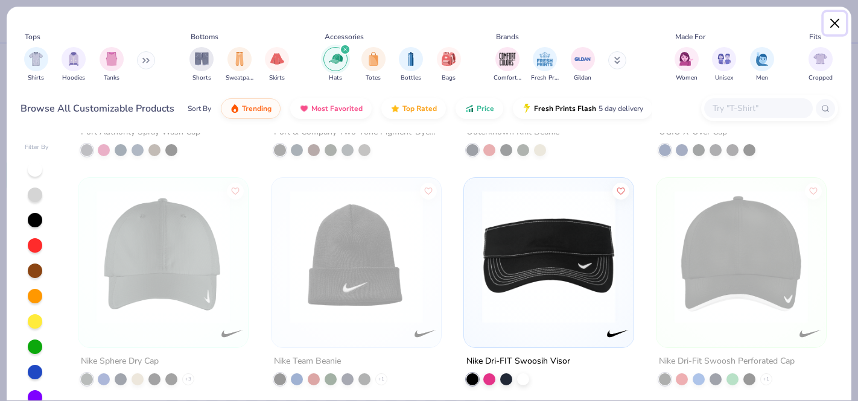
click at [834, 24] on button "Close" at bounding box center [834, 23] width 23 height 23
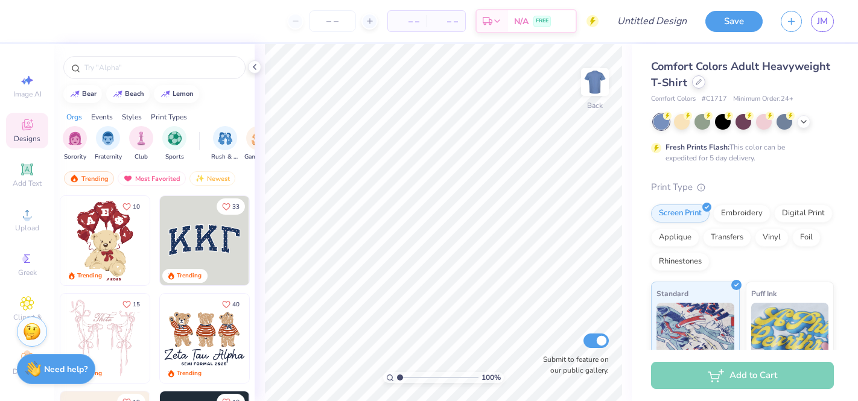
click at [694, 87] on div at bounding box center [698, 81] width 13 height 13
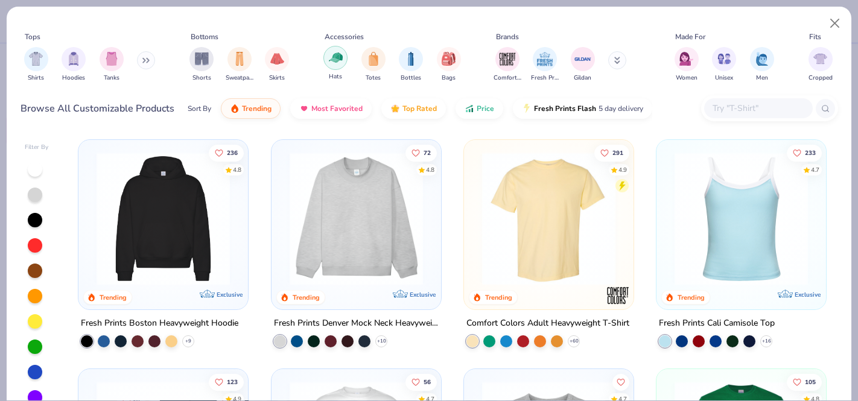
click at [331, 68] on div "filter for Hats" at bounding box center [335, 58] width 24 height 24
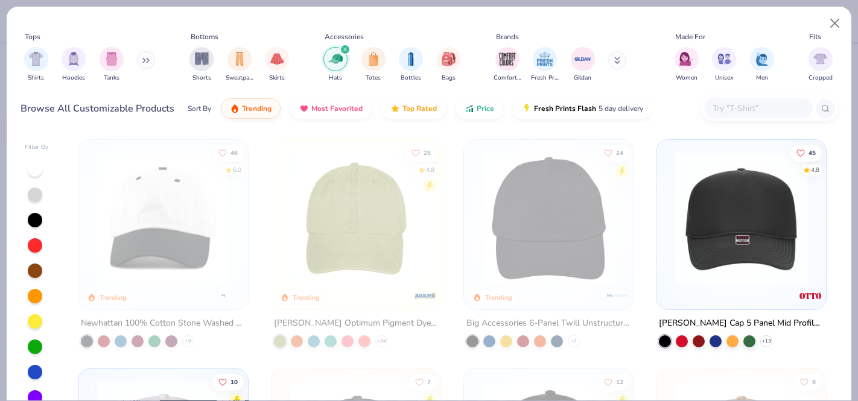
scroll to position [12, 0]
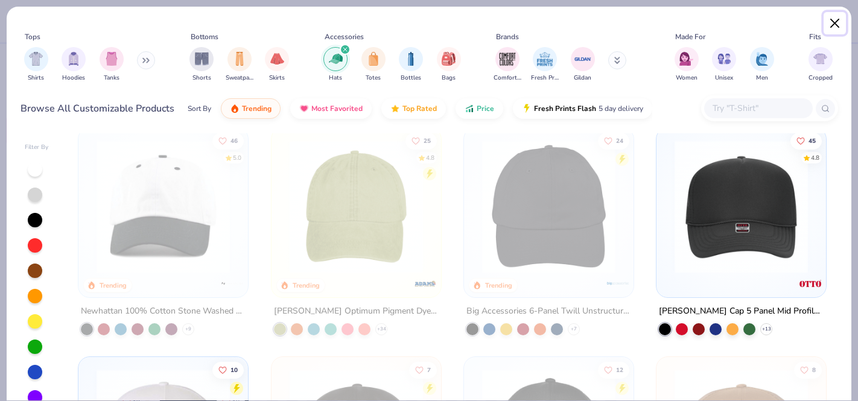
click at [839, 27] on button "Close" at bounding box center [834, 23] width 23 height 23
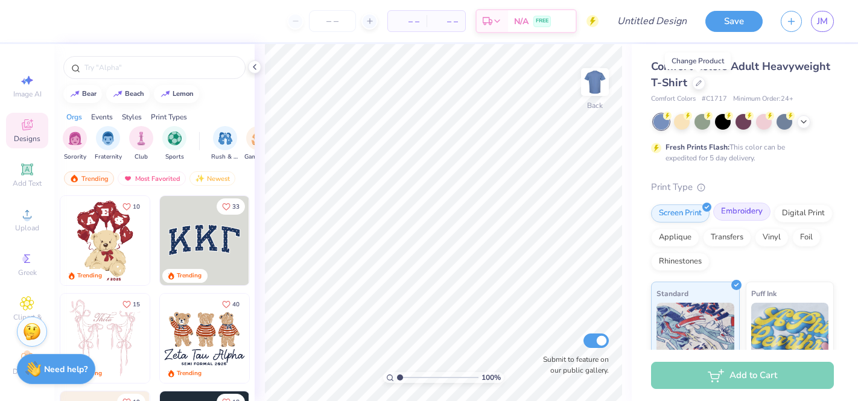
click at [737, 212] on div "Embroidery" at bounding box center [741, 212] width 57 height 18
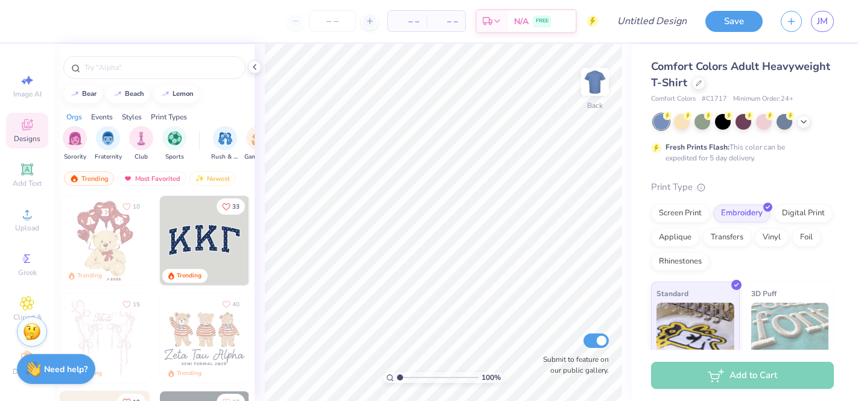
click at [700, 89] on div "Comfort Colors Adult Heavyweight T-Shirt" at bounding box center [742, 75] width 183 height 33
click at [696, 82] on icon at bounding box center [699, 82] width 6 height 6
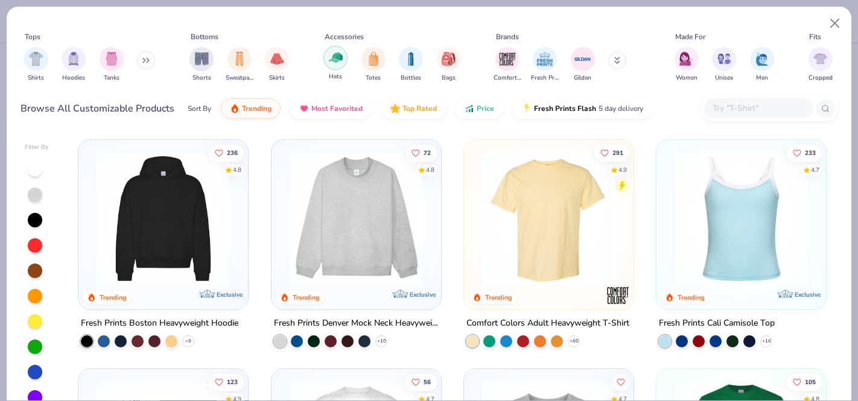
click at [331, 67] on div "filter for Hats" at bounding box center [335, 58] width 24 height 24
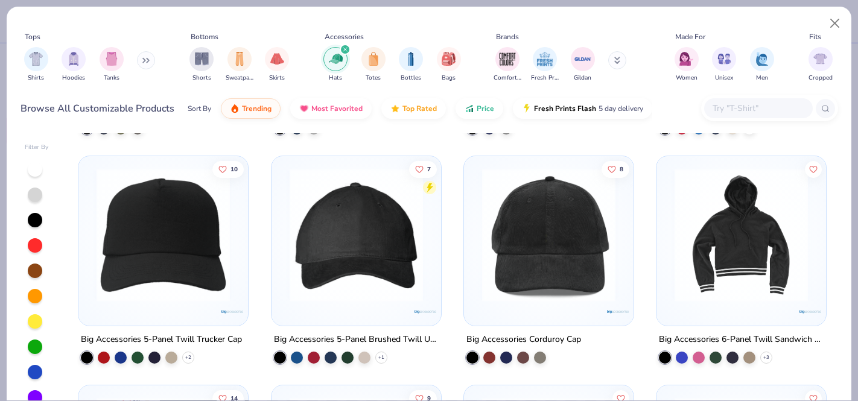
scroll to position [4342, 0]
click at [127, 257] on img at bounding box center [162, 235] width 145 height 133
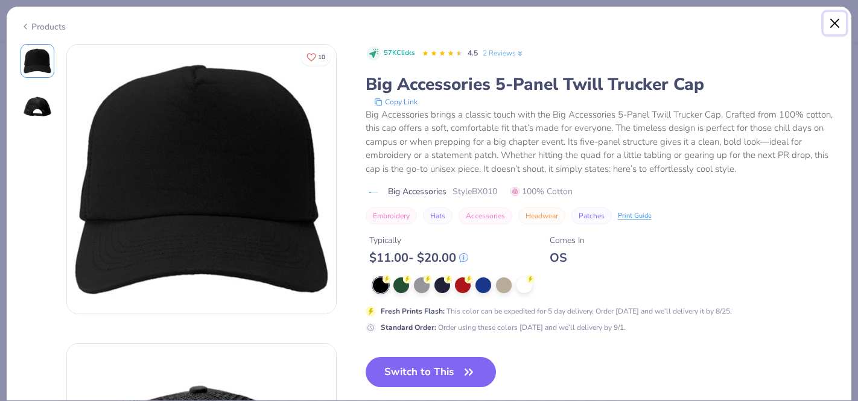
click at [833, 20] on button "Close" at bounding box center [834, 23] width 23 height 23
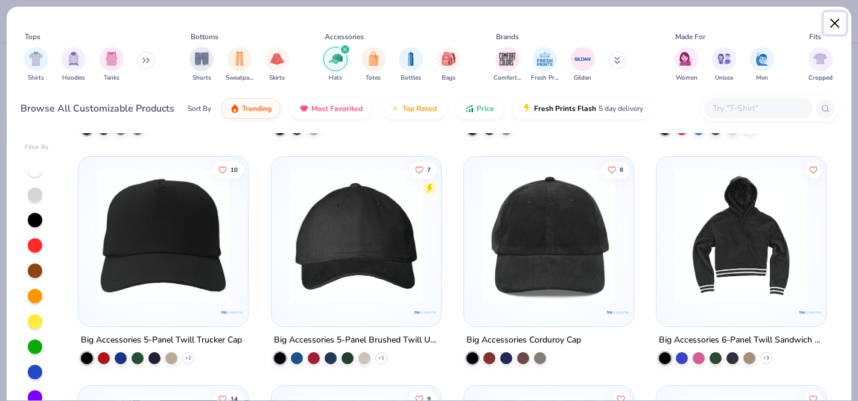
click at [831, 21] on button "Close" at bounding box center [834, 23] width 23 height 23
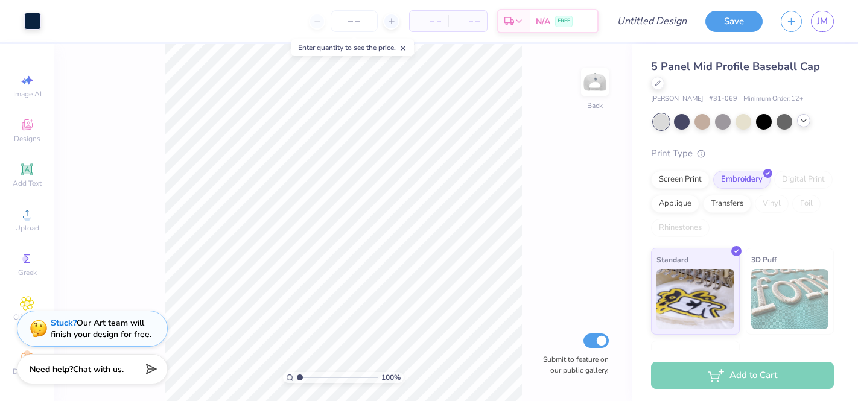
click at [801, 124] on icon at bounding box center [804, 121] width 10 height 10
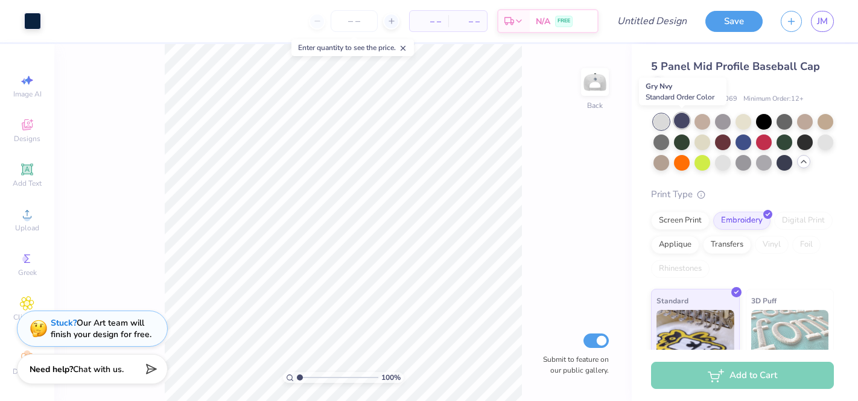
click at [682, 119] on div at bounding box center [682, 121] width 16 height 16
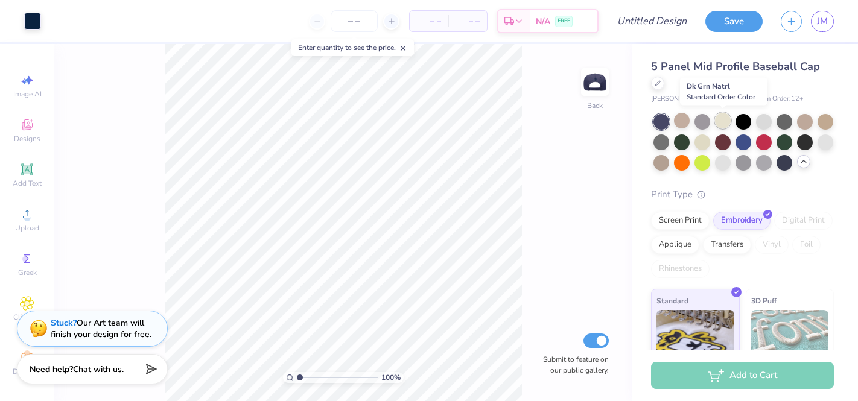
click at [718, 121] on div at bounding box center [723, 121] width 16 height 16
click at [721, 122] on div at bounding box center [723, 121] width 16 height 16
click at [740, 144] on div at bounding box center [743, 141] width 16 height 16
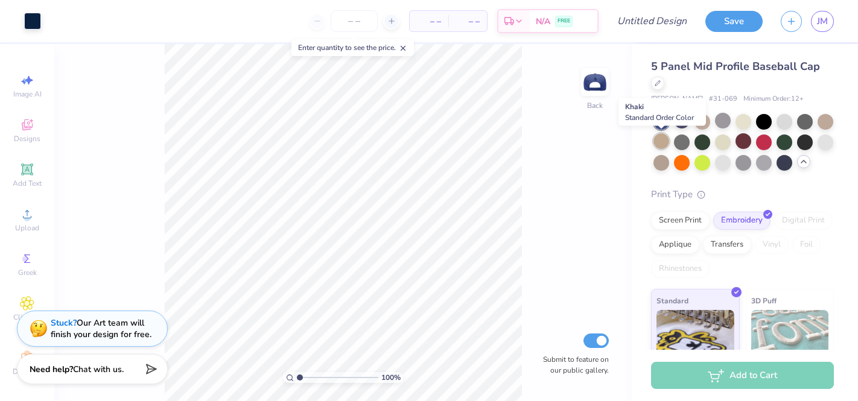
click at [662, 138] on div at bounding box center [661, 141] width 16 height 16
click at [663, 162] on div at bounding box center [661, 162] width 16 height 16
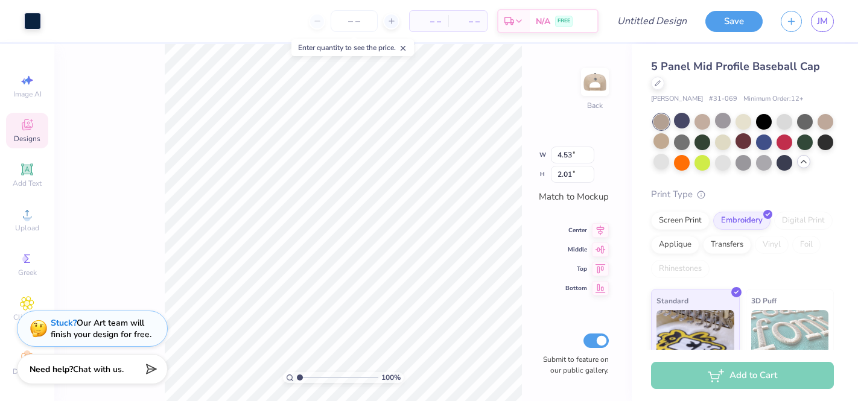
click at [26, 125] on icon at bounding box center [27, 125] width 14 height 14
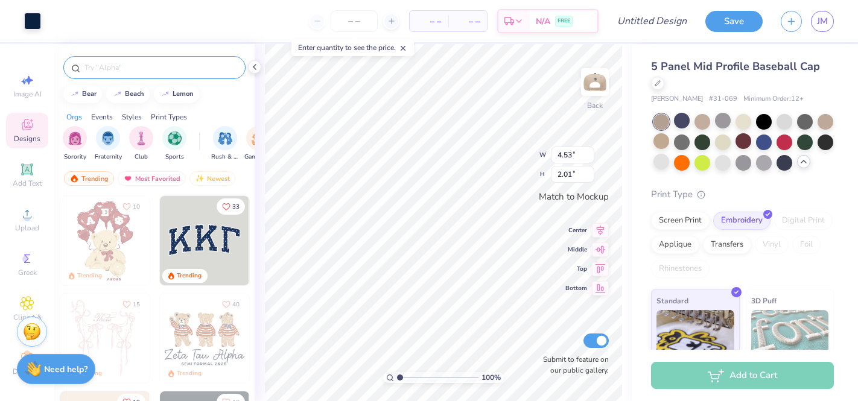
click at [136, 67] on input "text" at bounding box center [160, 68] width 154 height 12
type input "RODEO"
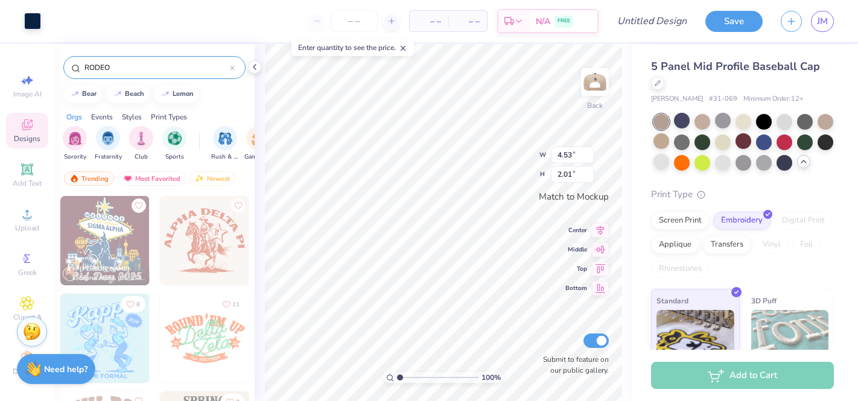
click at [119, 65] on input "RODEO" at bounding box center [156, 68] width 147 height 12
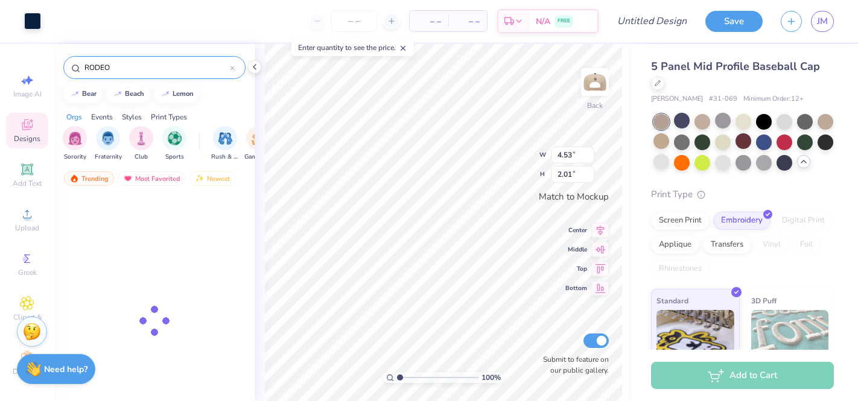
click at [119, 65] on input "RODEO" at bounding box center [156, 68] width 147 height 12
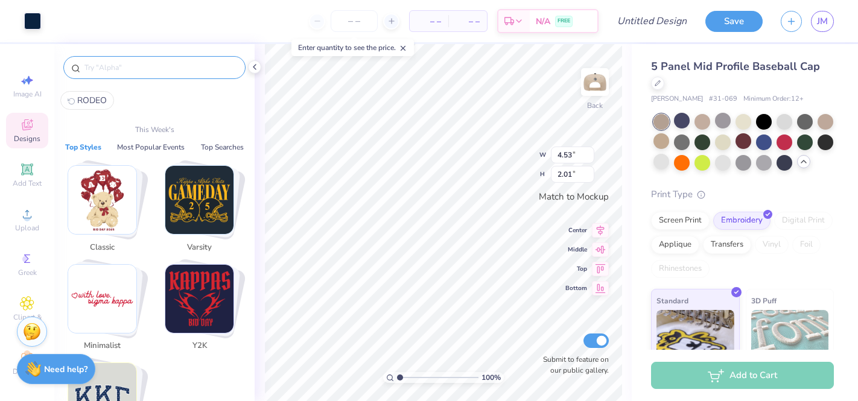
click at [95, 283] on img "Stack Card Button Minimalist" at bounding box center [102, 299] width 68 height 68
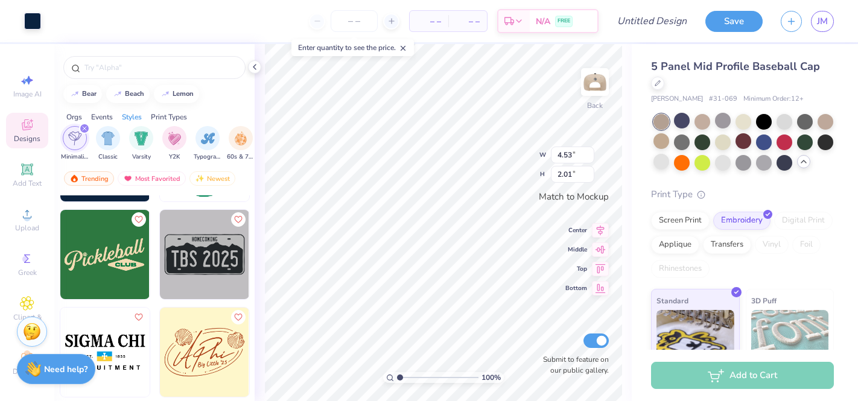
scroll to position [1453, 0]
click at [224, 249] on img at bounding box center [204, 253] width 89 height 89
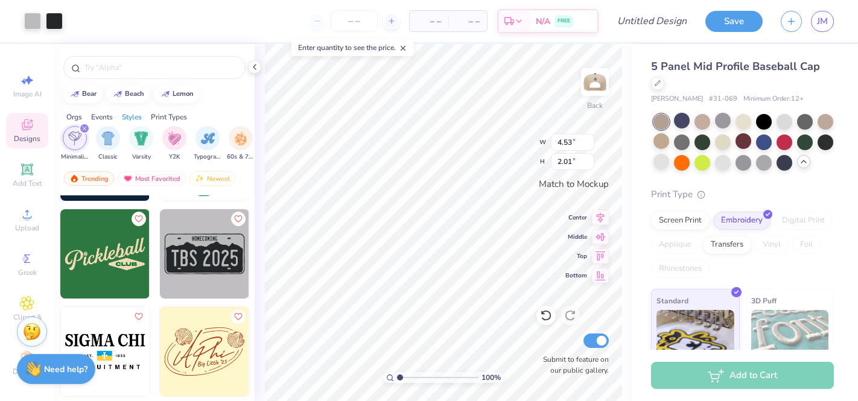
type input "1.54"
type input "0.78"
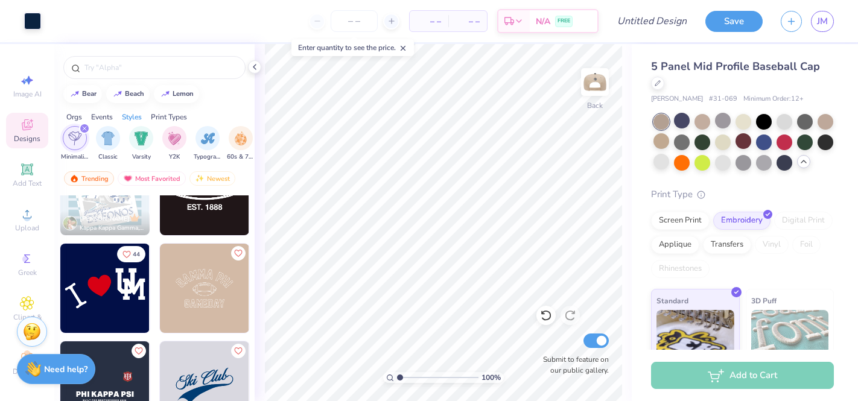
scroll to position [2589, 0]
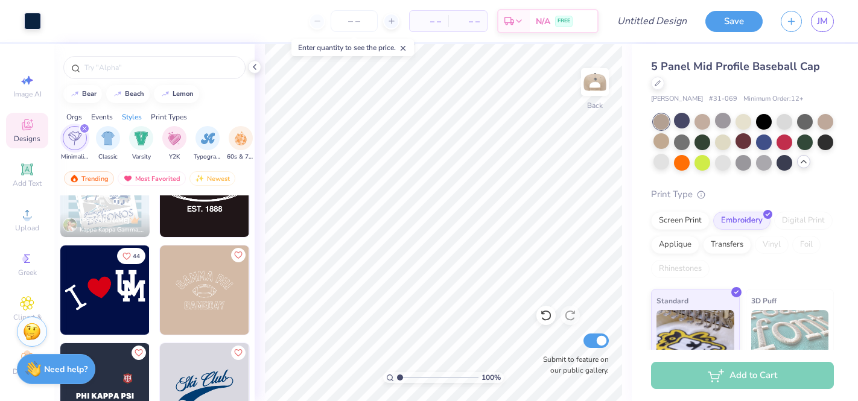
click at [125, 300] on img at bounding box center [104, 290] width 89 height 89
type input "4.53"
type input "2.01"
type input "3.50"
type input "1.76"
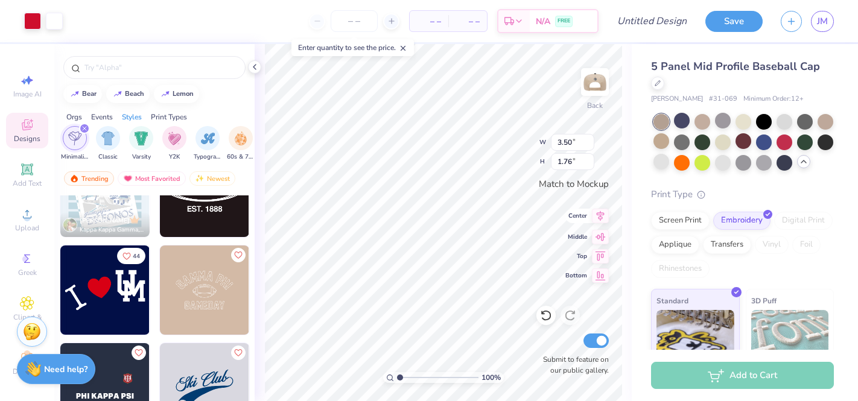
type input "4.54"
type input "2.27"
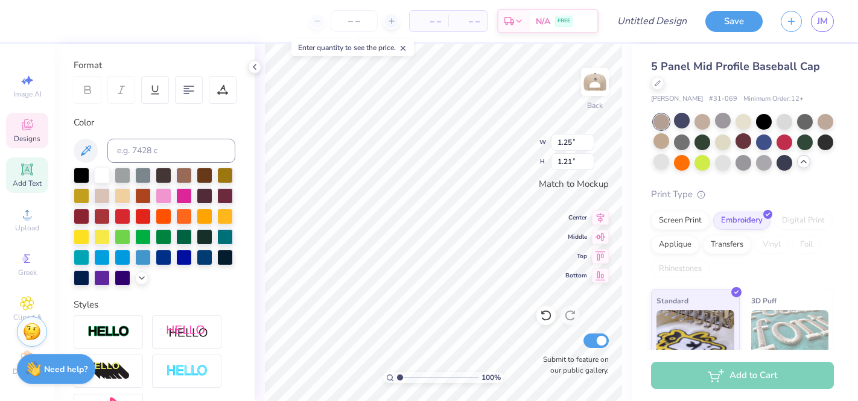
scroll to position [0, 0]
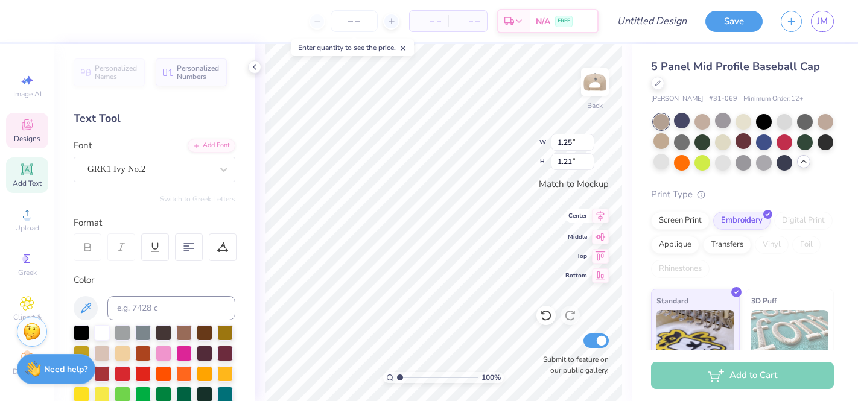
paste textarea
click at [153, 178] on div "GRK1 Ivy No.2" at bounding box center [149, 169] width 127 height 19
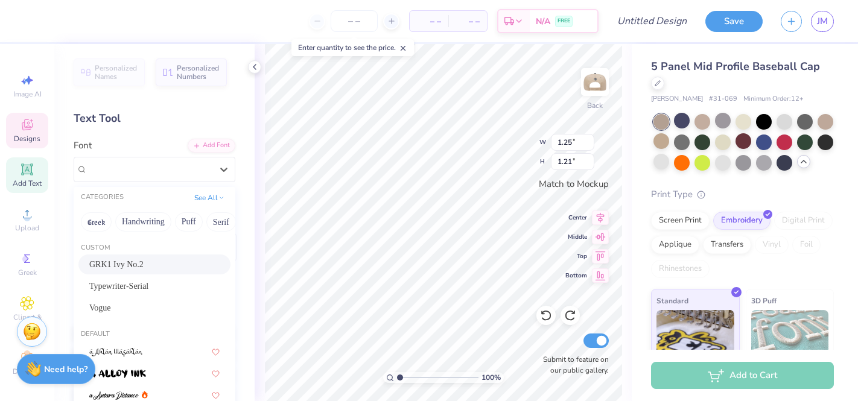
click at [160, 139] on div "Font option GRK1 Ivy No.2 selected, 1 of 314. 314 results available. Use Up and…" at bounding box center [155, 160] width 162 height 43
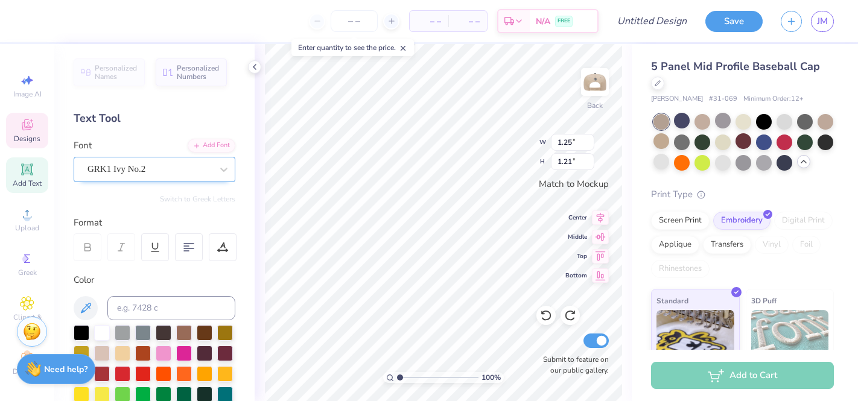
click at [203, 171] on div "GRK1 Ivy No.2" at bounding box center [149, 169] width 127 height 19
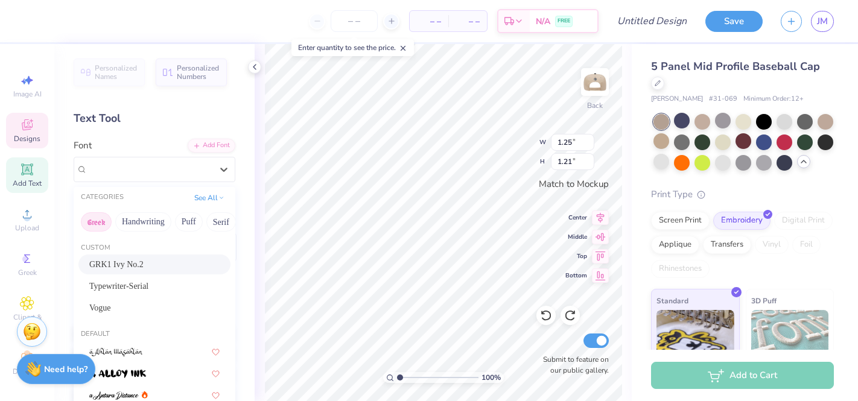
click at [97, 226] on button "Greek" at bounding box center [96, 221] width 31 height 19
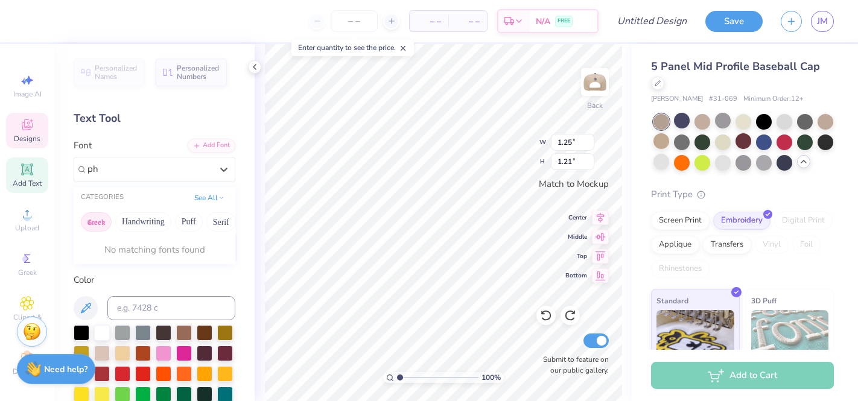
type input "p"
click at [69, 170] on div "Personalized Names Personalized Numbers Text Tool Add Font Font GRK1 Ivy No.2 S…" at bounding box center [154, 222] width 200 height 357
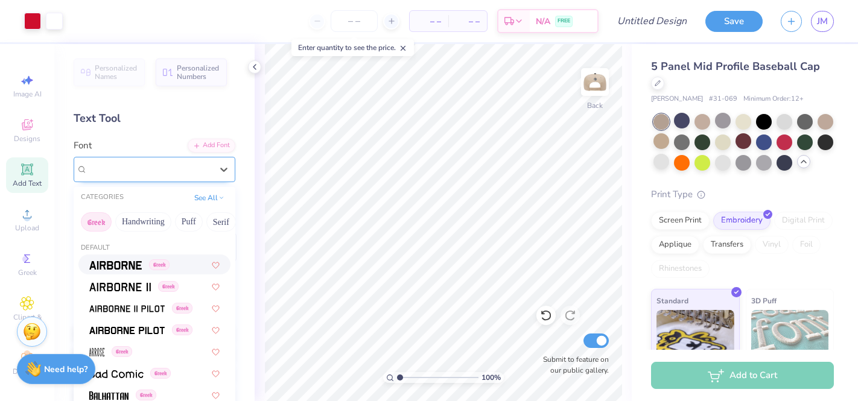
click at [119, 163] on div "GRK1 Ivy No.2" at bounding box center [149, 169] width 127 height 19
click at [135, 217] on button "Handwriting" at bounding box center [143, 221] width 56 height 19
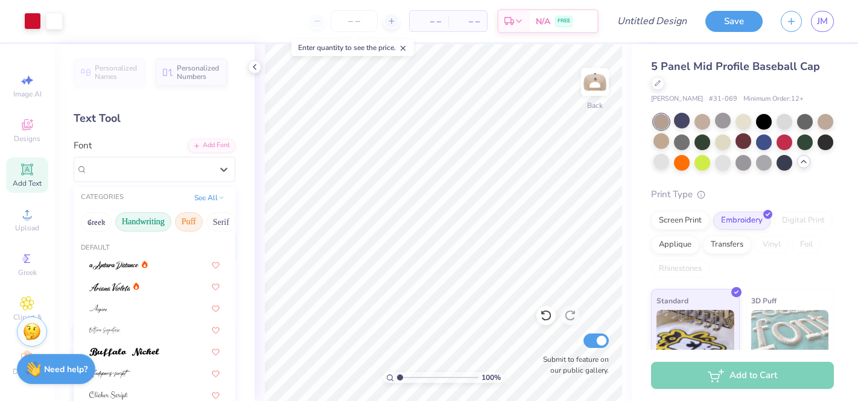
click at [186, 215] on button "Puff" at bounding box center [189, 221] width 28 height 19
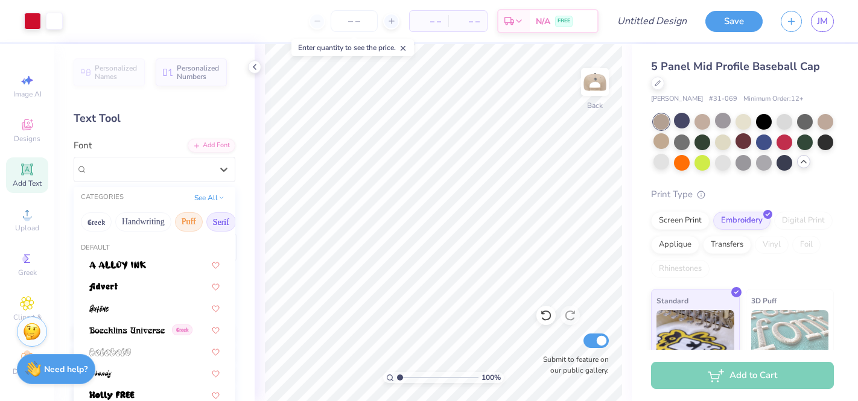
click at [215, 214] on button "Serif" at bounding box center [221, 221] width 30 height 19
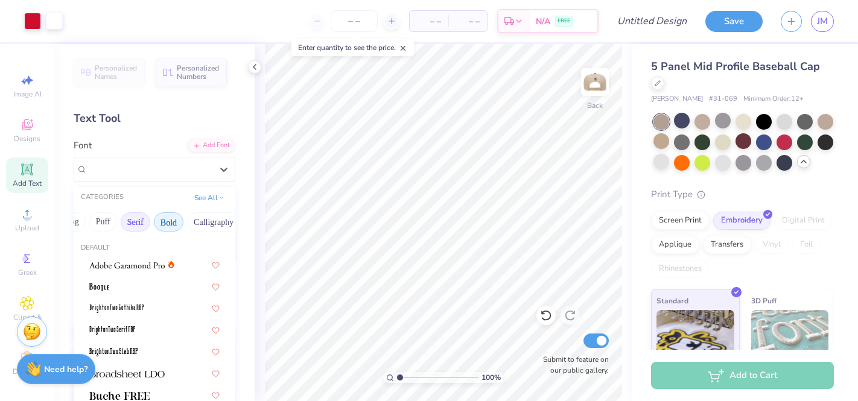
scroll to position [0, 86]
click at [180, 223] on button "Bold" at bounding box center [168, 221] width 30 height 19
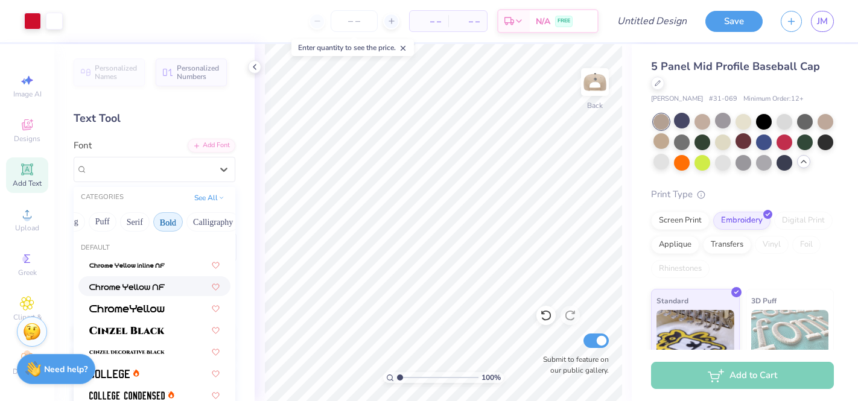
click at [165, 283] on div at bounding box center [154, 286] width 130 height 13
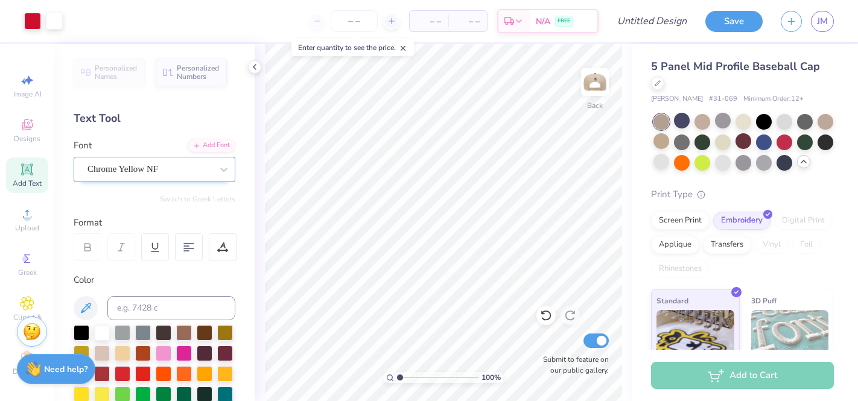
click at [200, 171] on div "Chrome Yellow NF" at bounding box center [149, 169] width 127 height 19
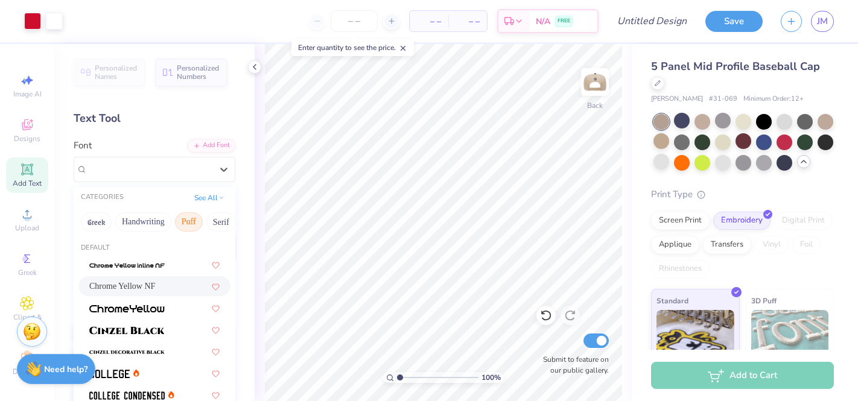
click at [196, 221] on button "Puff" at bounding box center [189, 221] width 28 height 19
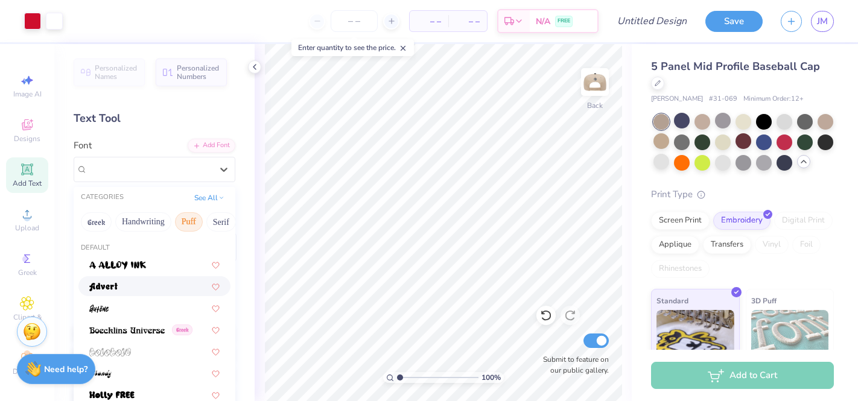
click at [143, 293] on div at bounding box center [154, 286] width 152 height 20
click at [187, 173] on div "Advert" at bounding box center [149, 169] width 127 height 19
click at [99, 224] on button "Greek" at bounding box center [96, 221] width 31 height 19
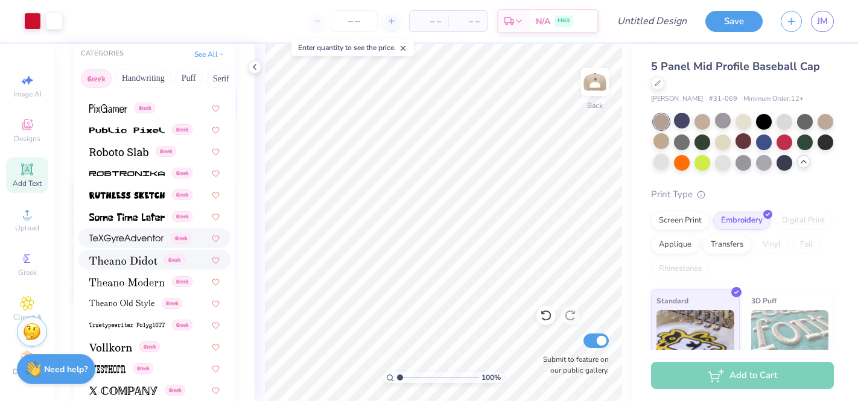
scroll to position [144, 0]
click at [98, 234] on img at bounding box center [126, 238] width 74 height 8
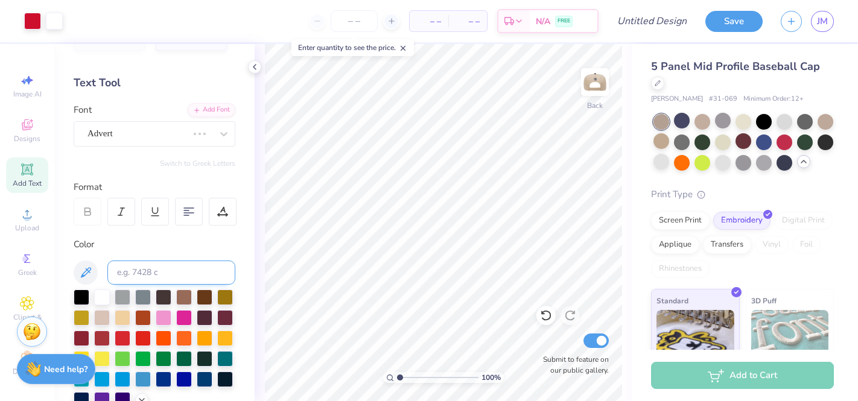
scroll to position [13, 0]
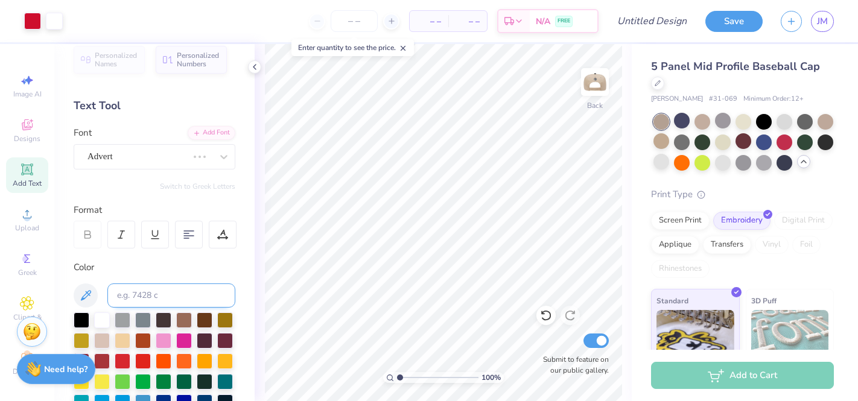
click at [177, 157] on div "Advert" at bounding box center [137, 156] width 103 height 19
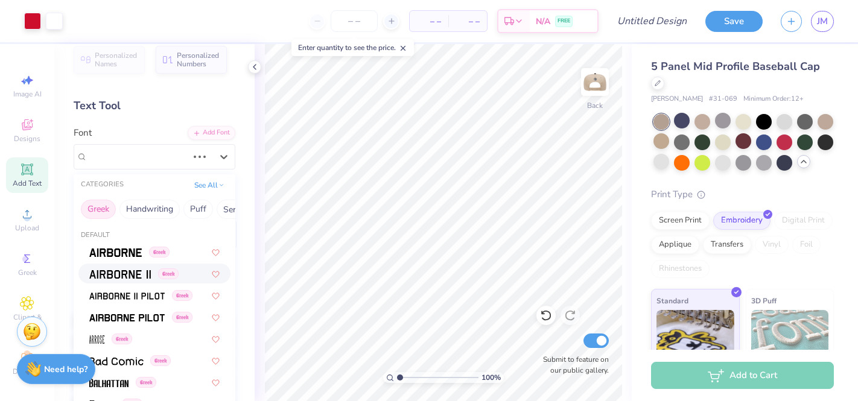
scroll to position [5, 0]
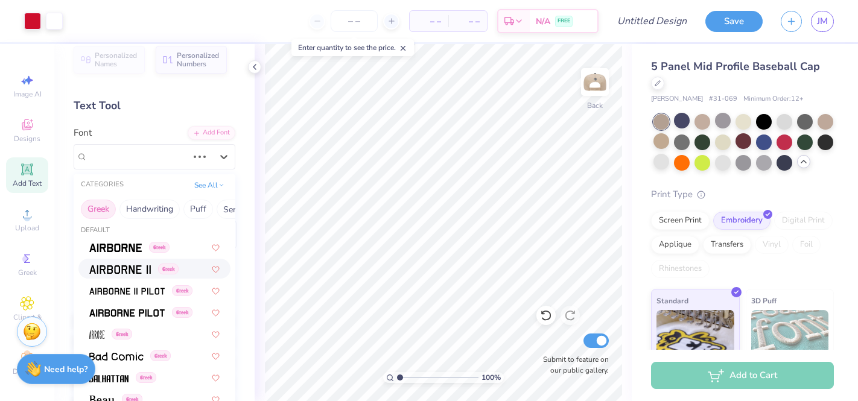
click at [141, 277] on div "Greek" at bounding box center [154, 269] width 152 height 20
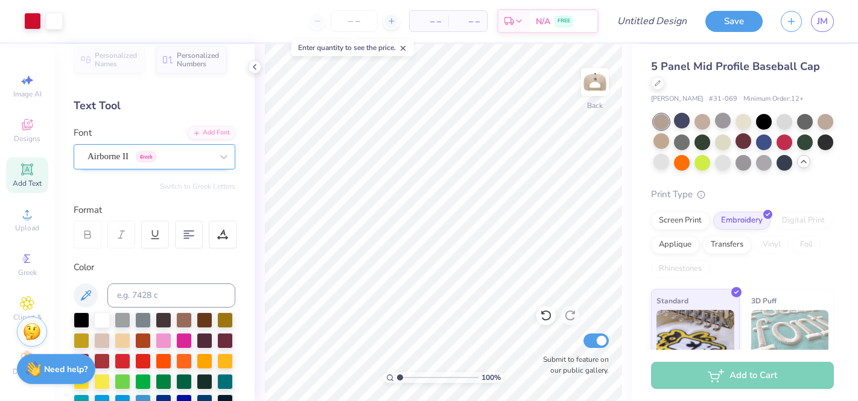
click at [151, 152] on div "Airborne II Greek" at bounding box center [149, 156] width 127 height 19
click at [207, 122] on div "Personalized Names Personalized Numbers Text Tool Add Font Font Airborne II Gre…" at bounding box center [154, 222] width 200 height 357
click at [203, 133] on div "Add Font" at bounding box center [212, 132] width 48 height 14
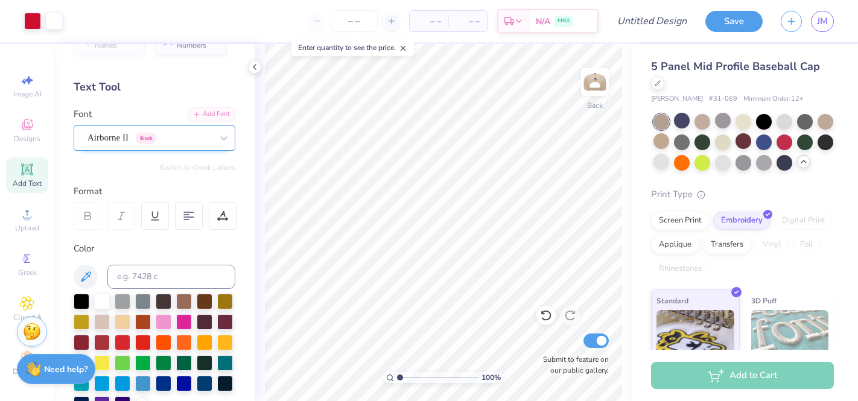
scroll to position [0, 0]
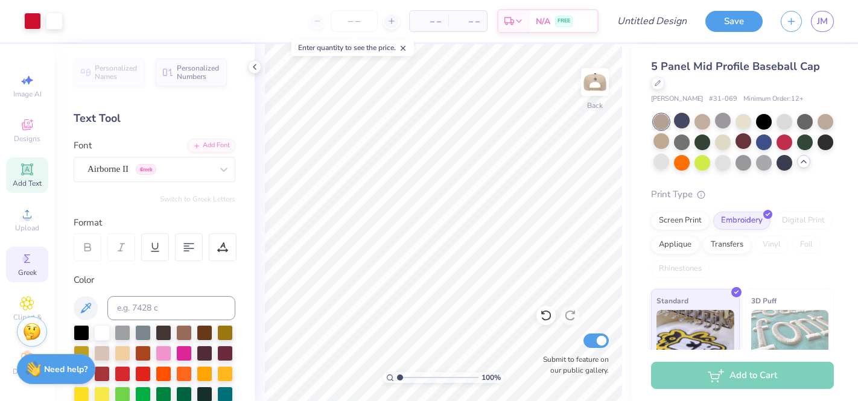
click at [13, 256] on div "Greek" at bounding box center [27, 265] width 42 height 36
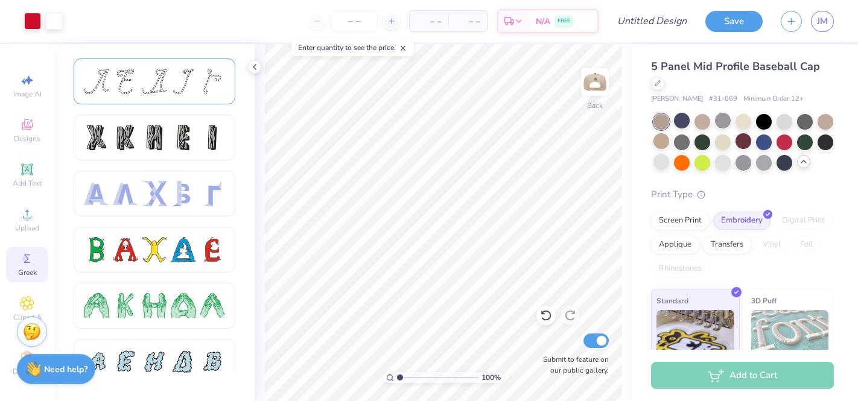
click at [142, 85] on div at bounding box center [154, 81] width 25 height 25
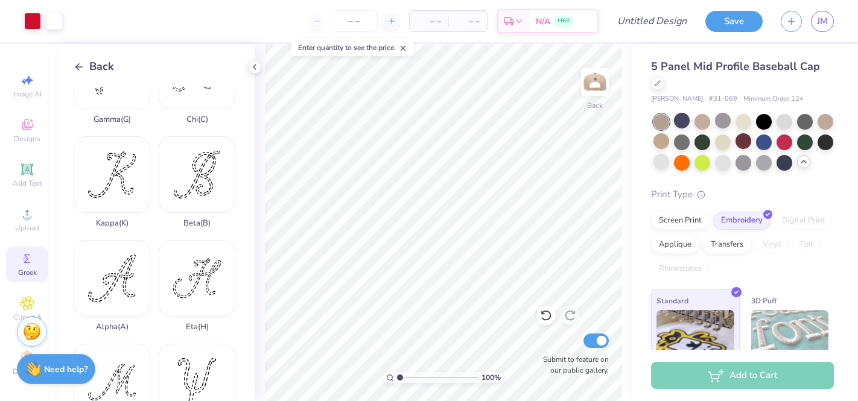
scroll to position [264, 0]
click at [110, 279] on div "Alpha ( A )" at bounding box center [112, 284] width 77 height 92
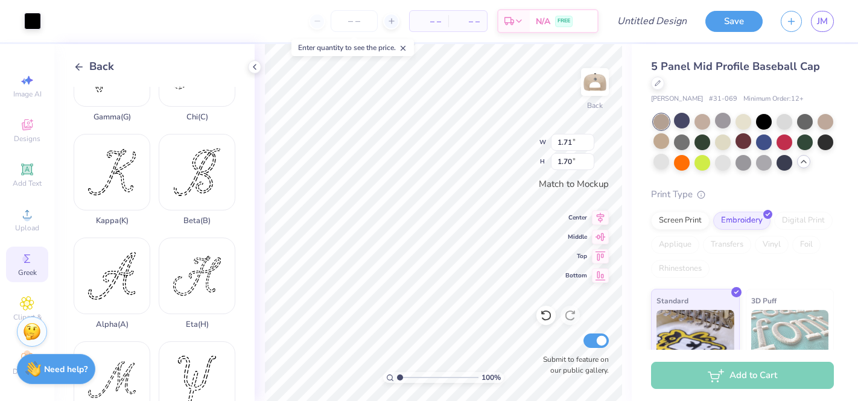
type input "1.71"
type input "1.70"
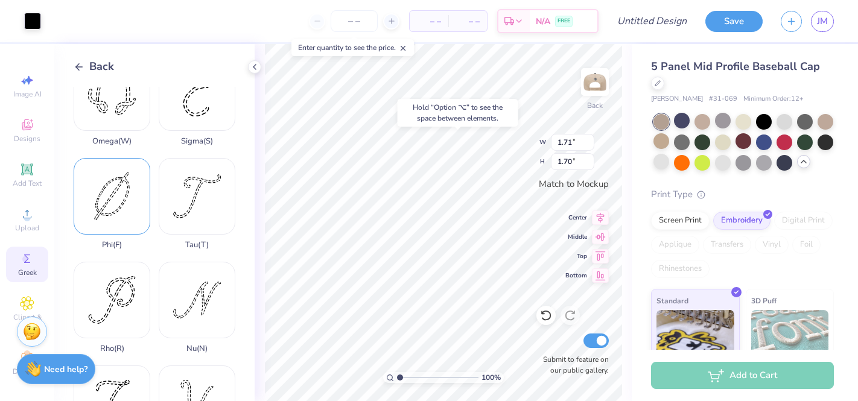
scroll to position [761, 0]
click at [110, 201] on div "Phi ( F )" at bounding box center [112, 202] width 77 height 92
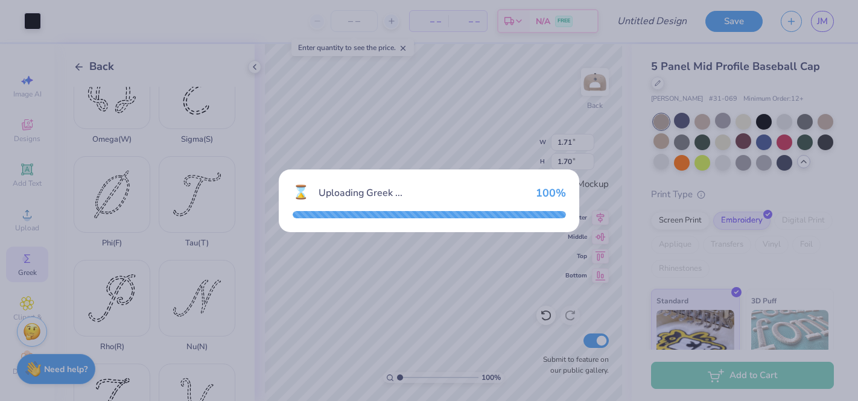
type input "0.91"
type input "1.24"
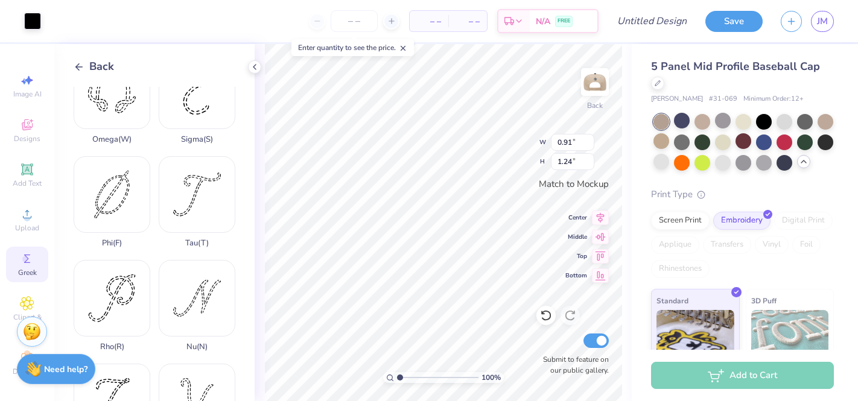
type input "1.23"
type input "1.44"
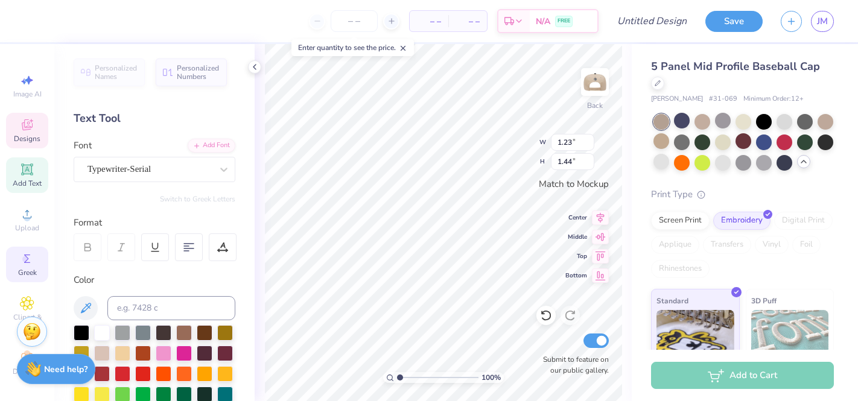
click at [29, 264] on icon at bounding box center [27, 259] width 14 height 14
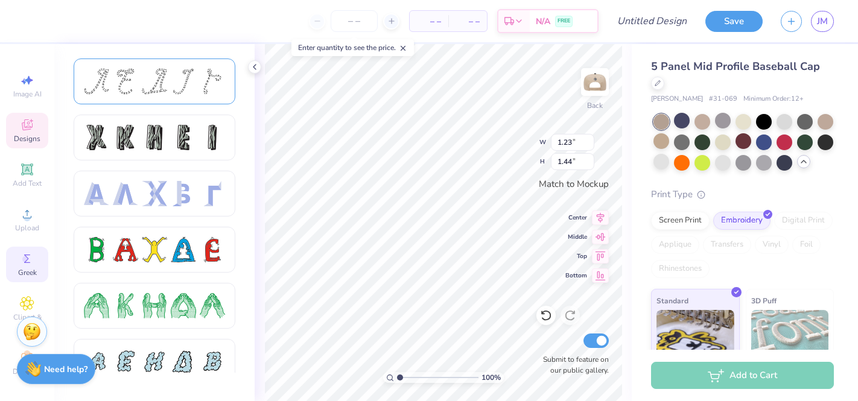
click at [166, 77] on div at bounding box center [154, 81] width 25 height 25
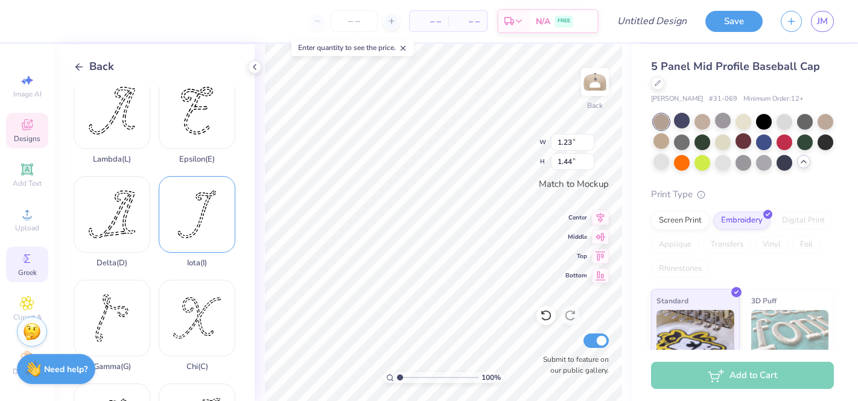
scroll to position [14, 0]
click at [214, 222] on div "Iota ( I )" at bounding box center [197, 223] width 77 height 92
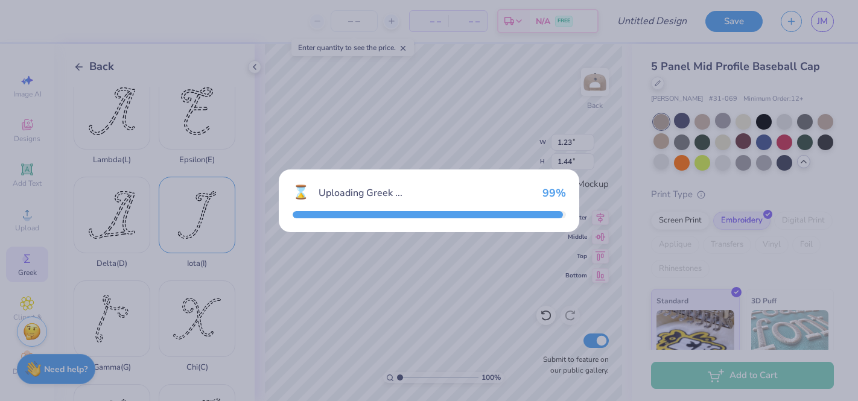
type input "0.78"
type input "0.97"
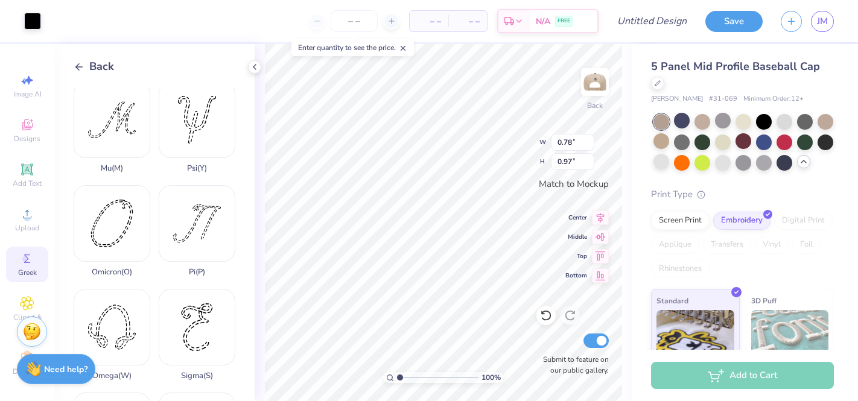
scroll to position [0, 0]
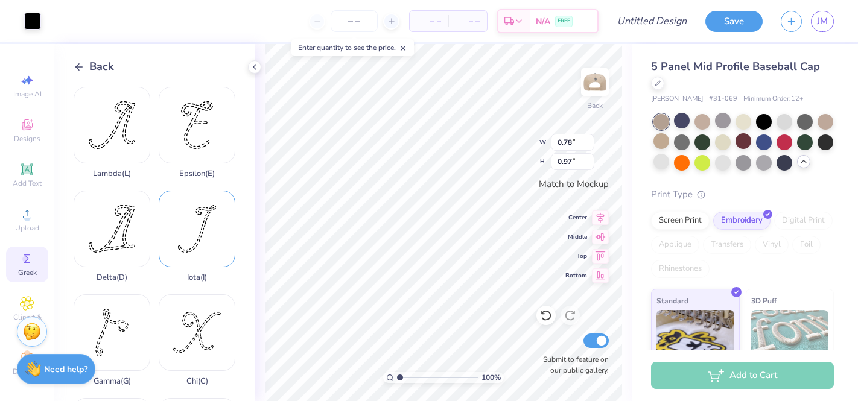
type input "0.43"
type input "1.13"
type input "0.69"
type input "1.81"
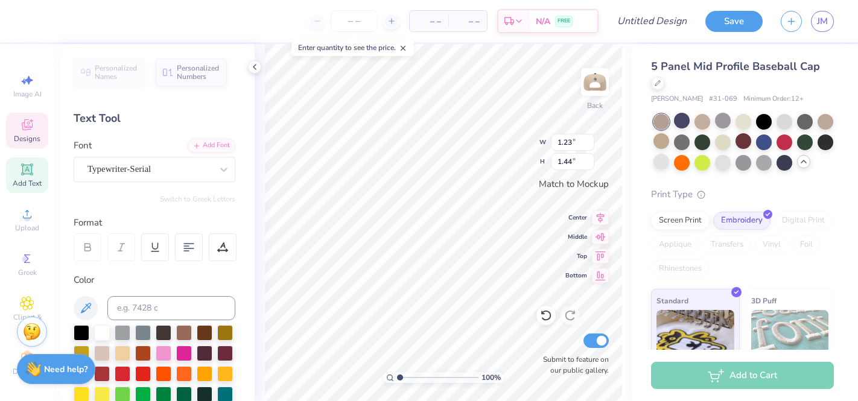
type input "0.91"
type input "1.24"
type input "1.22"
type input "1.66"
type input "1.71"
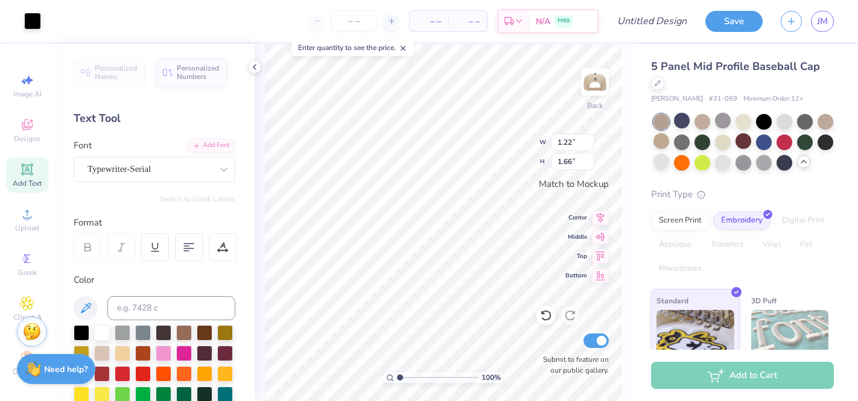
type input "1.70"
type input "1.27"
type input "1.26"
type input "1.49"
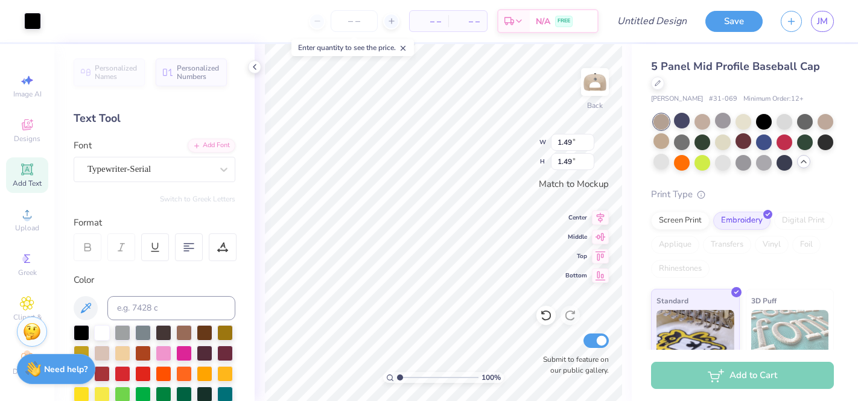
type input "1.22"
type input "1.66"
type input "1.01"
type input "1.37"
type input "1.01"
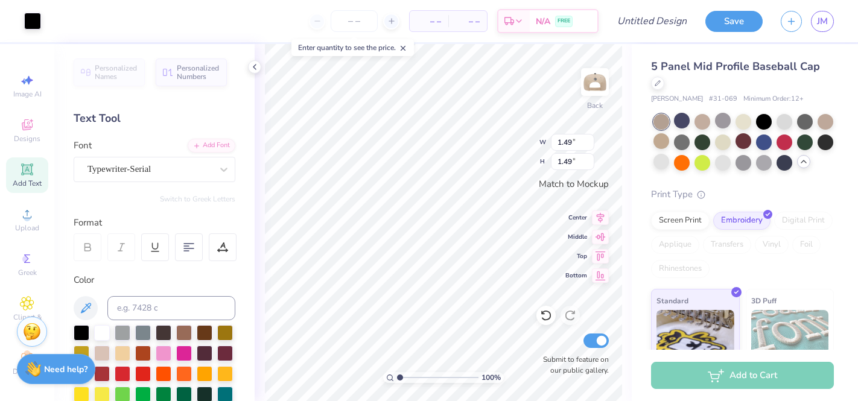
type input "1.37"
type input "1.09"
type input "1.48"
click at [566, 255] on span "Top" at bounding box center [576, 254] width 22 height 8
click at [84, 335] on div at bounding box center [82, 332] width 16 height 16
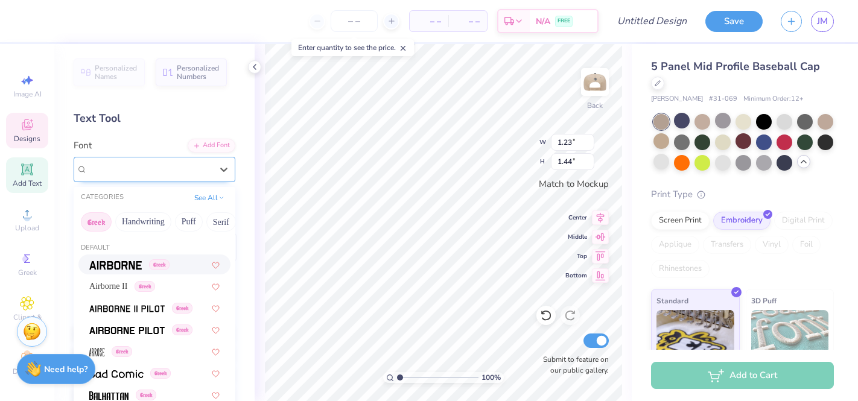
click at [173, 173] on div "Typewriter-Serial" at bounding box center [149, 169] width 127 height 19
click at [31, 277] on span "Greek" at bounding box center [27, 273] width 19 height 10
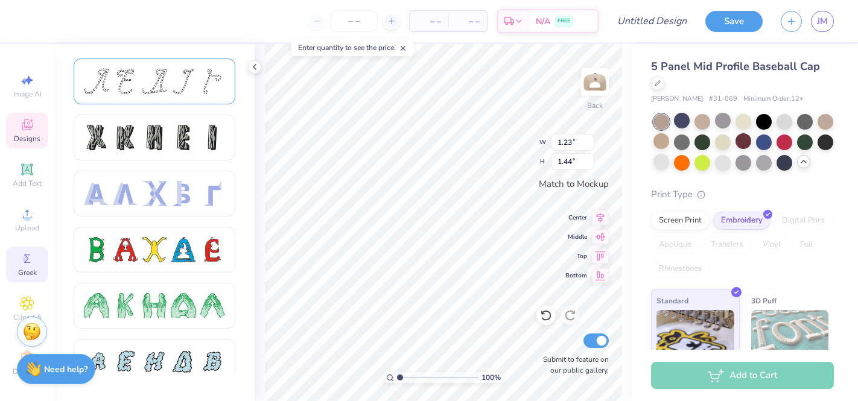
click at [103, 67] on div at bounding box center [155, 82] width 162 height 46
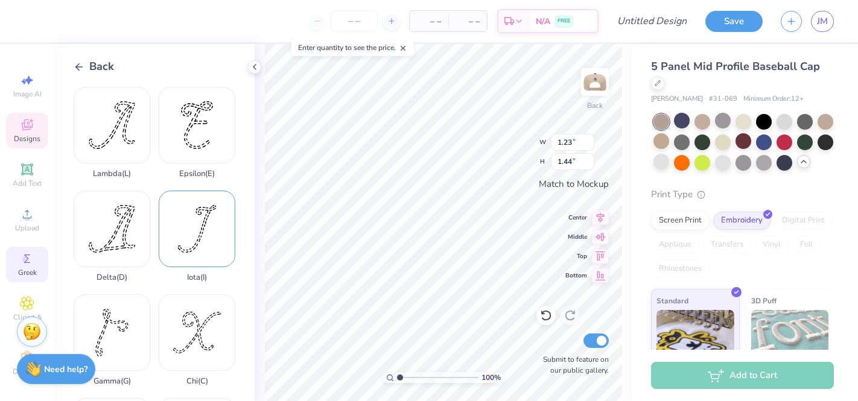
click at [177, 239] on div "Iota ( I )" at bounding box center [197, 237] width 77 height 92
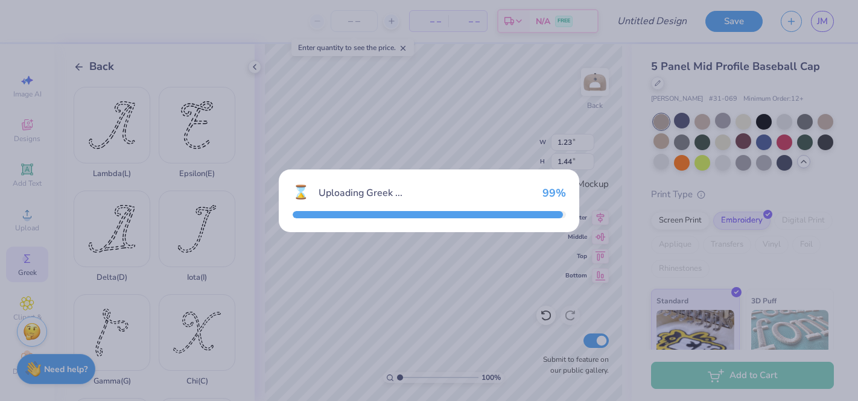
type input "0.78"
type input "0.97"
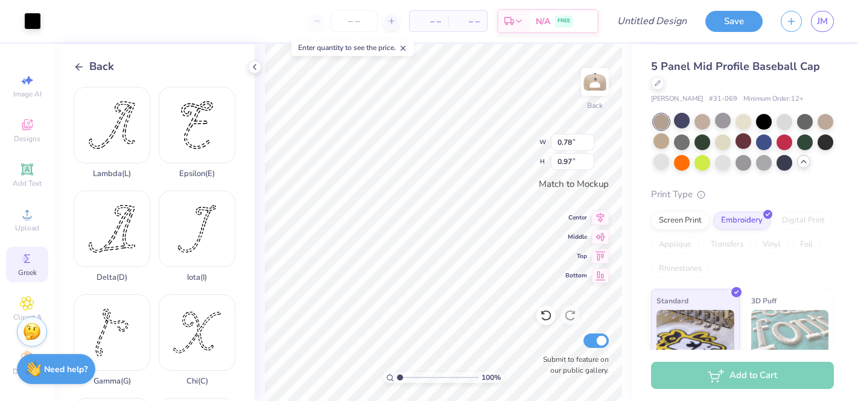
type input "1.17"
type input "1.46"
type input "1.23"
type input "1.44"
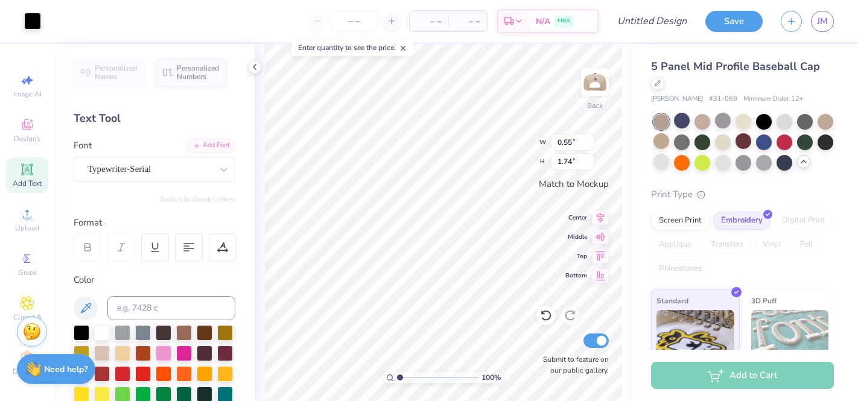
type input "0.55"
type input "1.74"
type input "1.17"
type input "1.46"
type input "1.30"
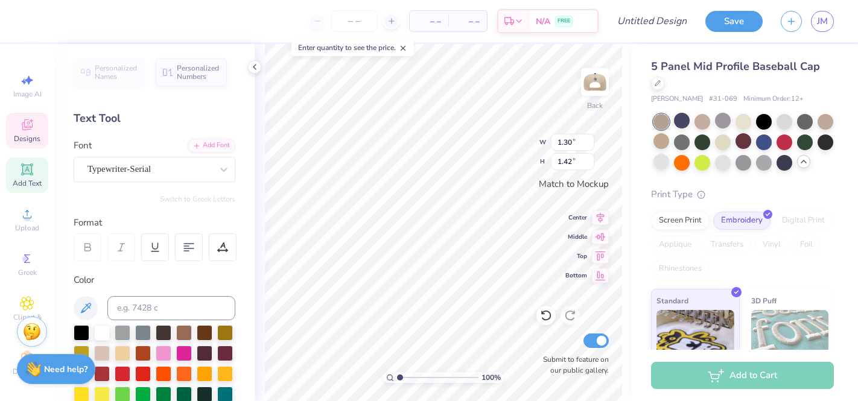
type input "1.42"
